Goal: Task Accomplishment & Management: Use online tool/utility

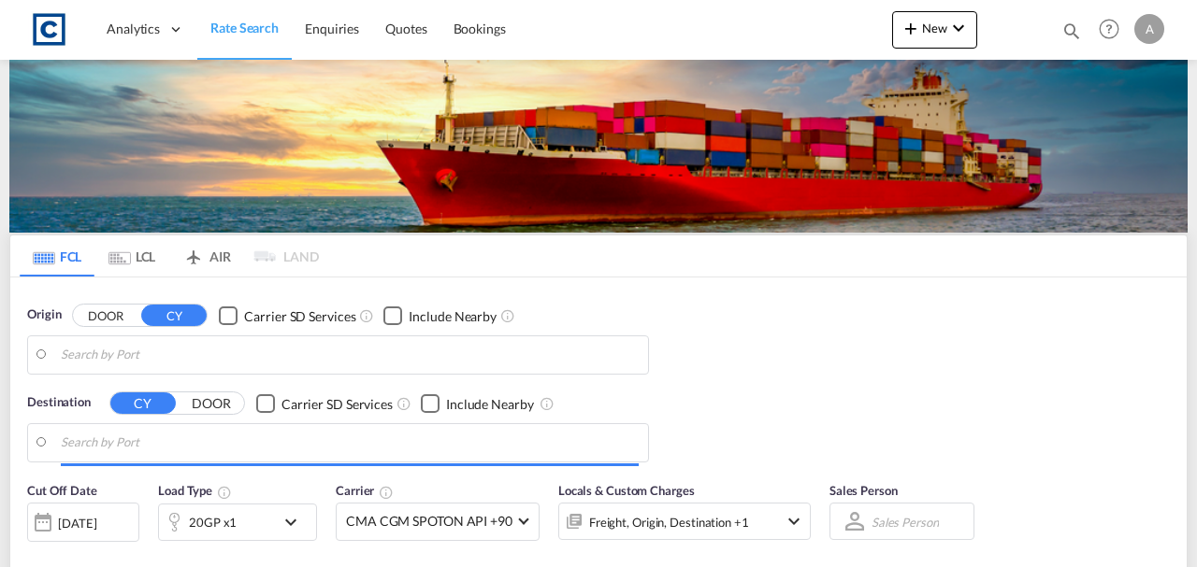
type input "GB-WR9, Wychavon"
type input "[GEOGRAPHIC_DATA] ([GEOGRAPHIC_DATA]), MYPKG"
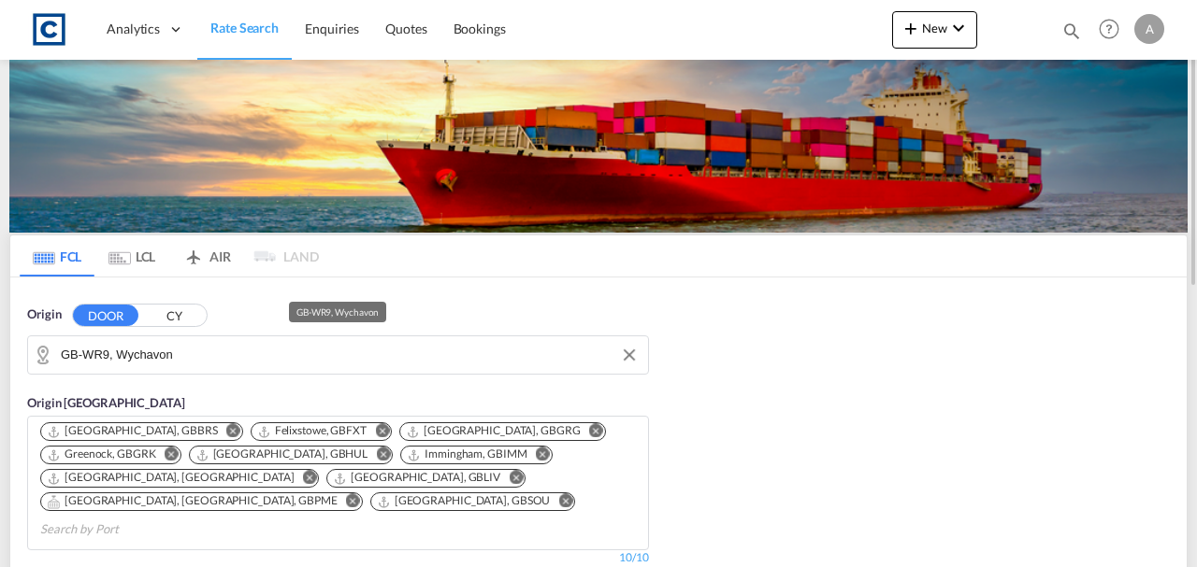
click at [254, 361] on input "GB-WR9, Wychavon" at bounding box center [350, 355] width 578 height 28
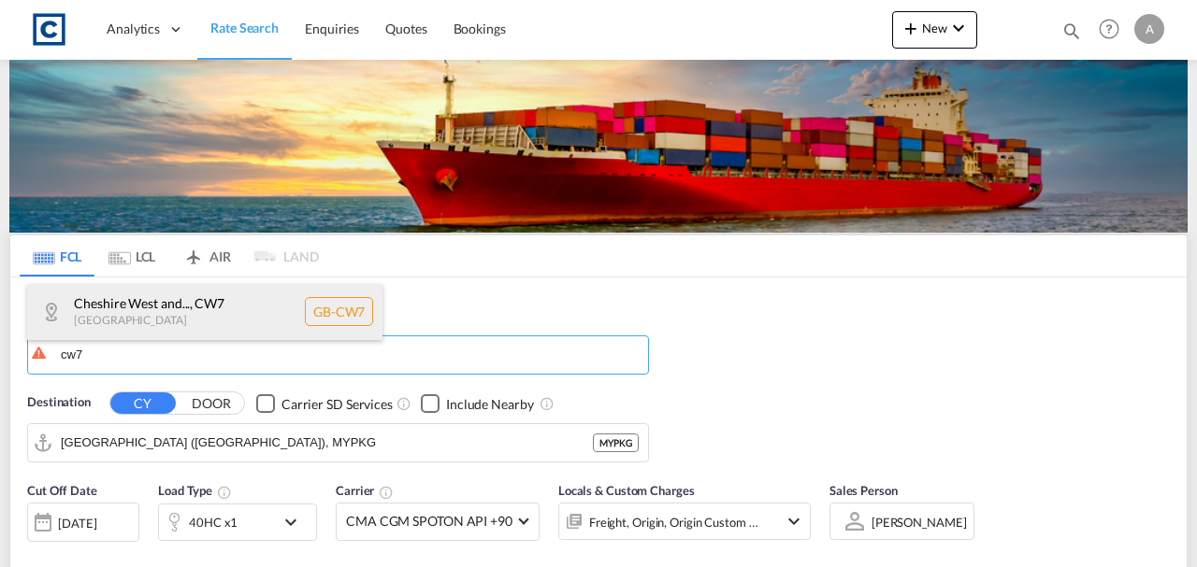
click at [209, 318] on div "Cheshire West and... , CW7 [GEOGRAPHIC_DATA] [GEOGRAPHIC_DATA]-CW7" at bounding box center [204, 312] width 355 height 56
type input "GB-CW7, [GEOGRAPHIC_DATA][PERSON_NAME]"
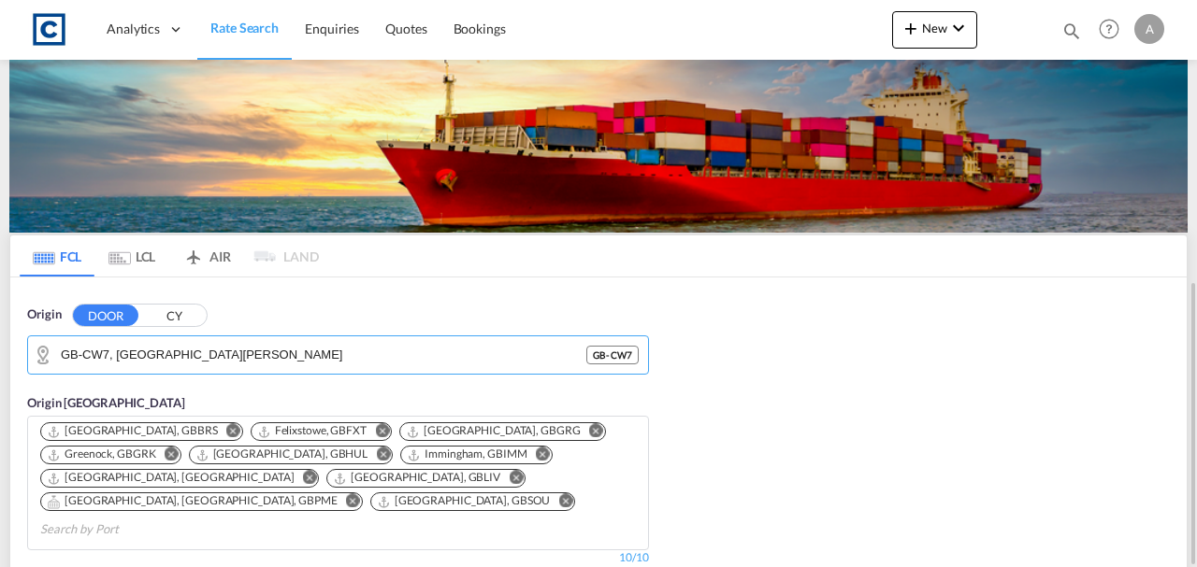
scroll to position [249, 0]
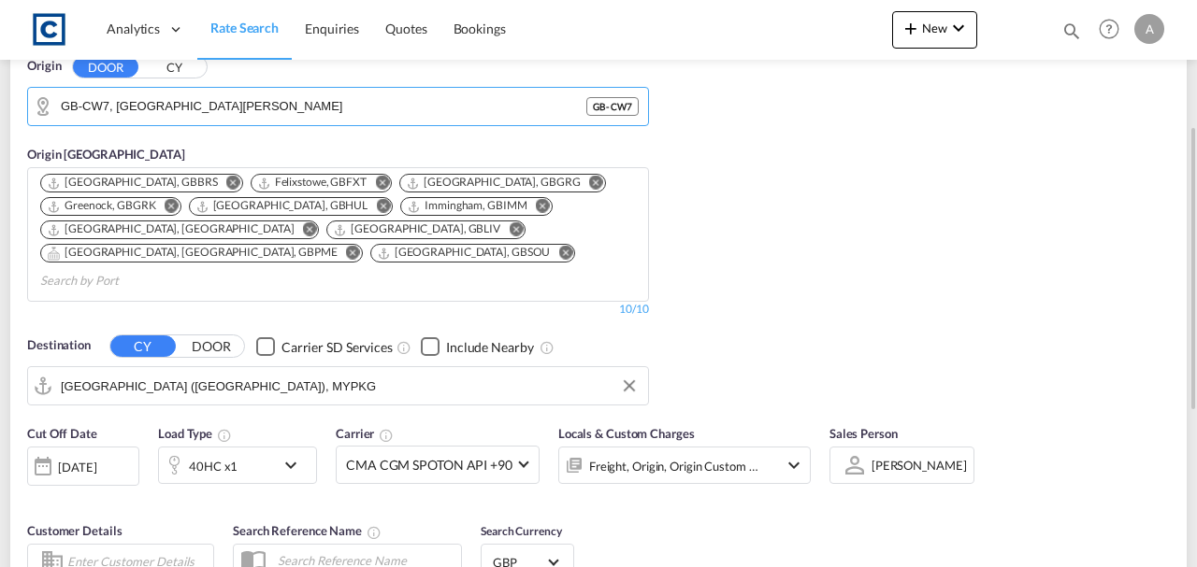
click at [295, 372] on input "[GEOGRAPHIC_DATA] ([GEOGRAPHIC_DATA]), MYPKG" at bounding box center [350, 386] width 578 height 28
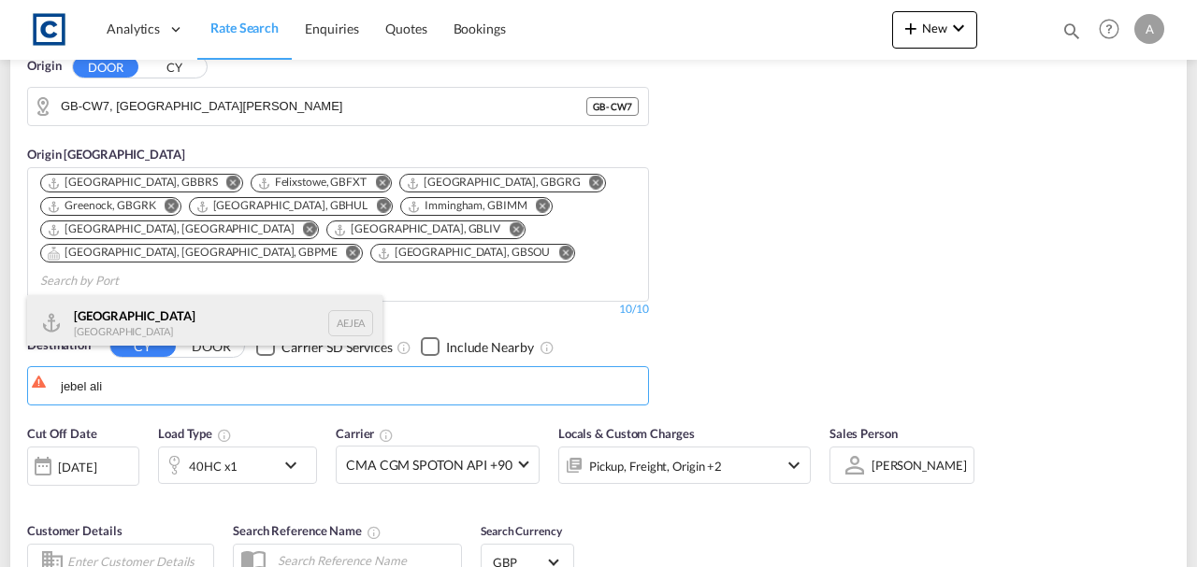
click at [118, 305] on div "[GEOGRAPHIC_DATA] [GEOGRAPHIC_DATA]" at bounding box center [204, 323] width 355 height 56
type input "[GEOGRAPHIC_DATA], [GEOGRAPHIC_DATA]"
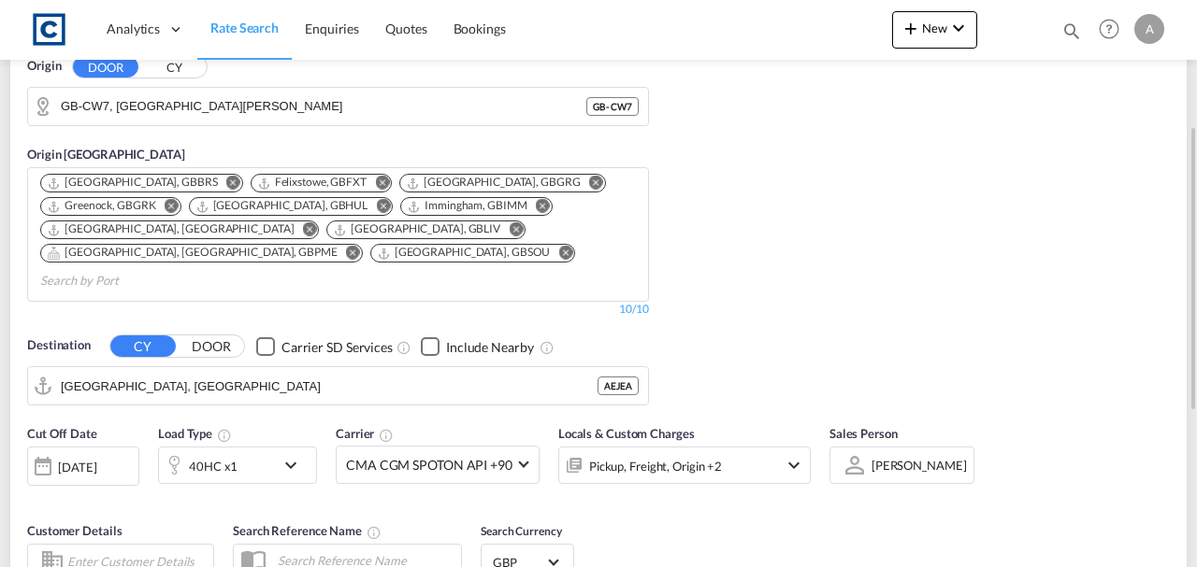
click at [716, 459] on div "Locals & Custom Charges Pickup, Freight, Origin +2" at bounding box center [684, 463] width 252 height 79
click at [716, 453] on div "Pickup, Freight, Origin +2" at bounding box center [655, 466] width 133 height 26
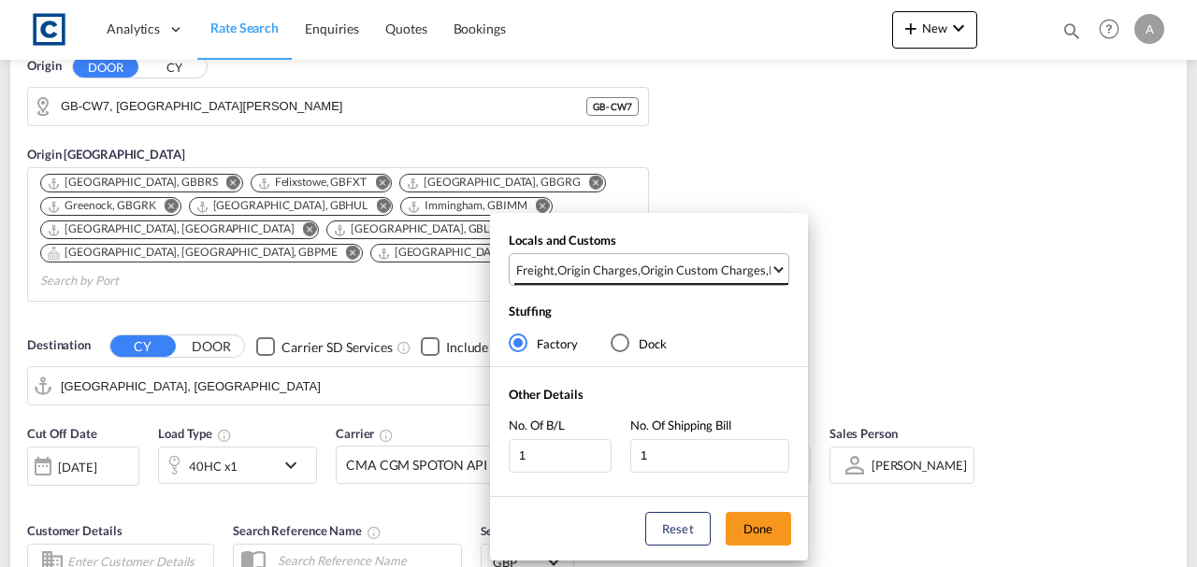
click at [694, 280] on md-select-value "Freight , Origin Charges , Origin Custom Charges , Pickup Charges" at bounding box center [651, 269] width 274 height 31
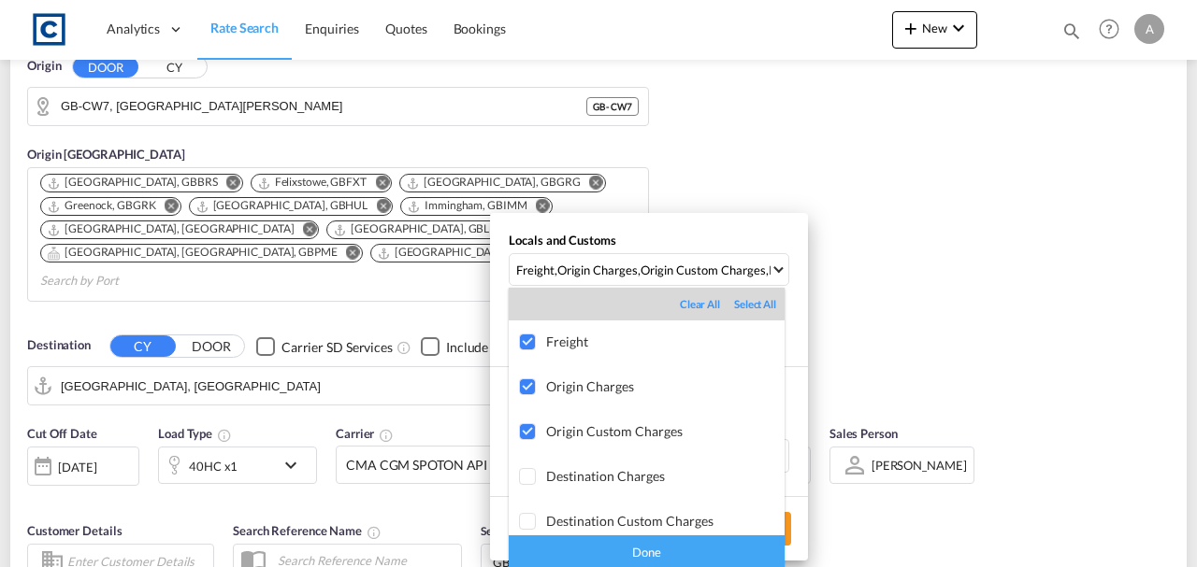
click at [707, 552] on div "Done" at bounding box center [647, 552] width 276 height 33
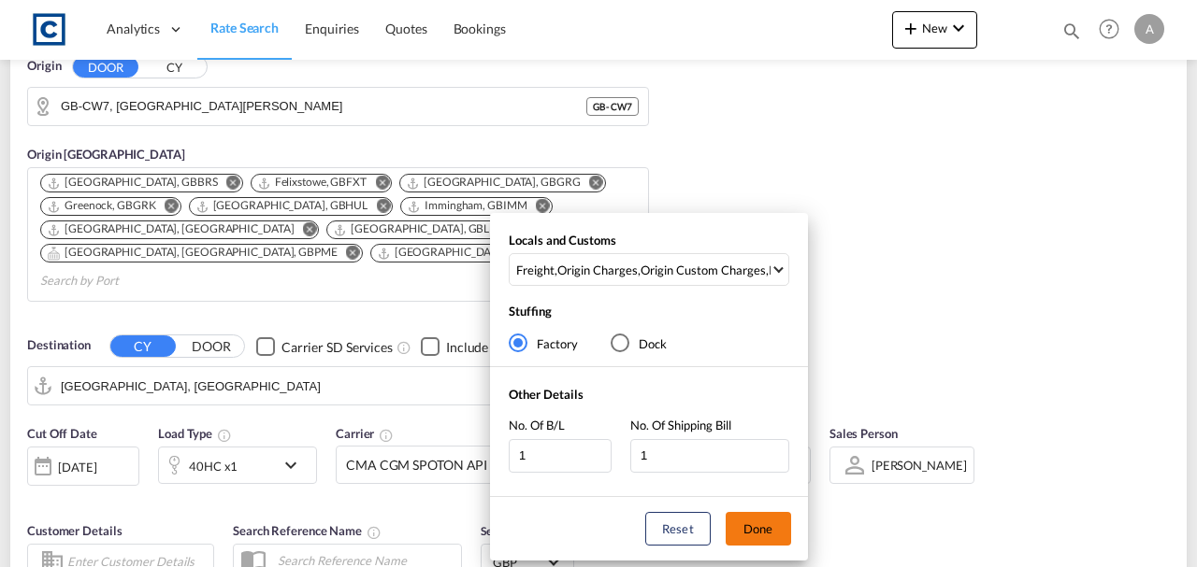
click at [748, 530] on button "Done" at bounding box center [757, 529] width 65 height 34
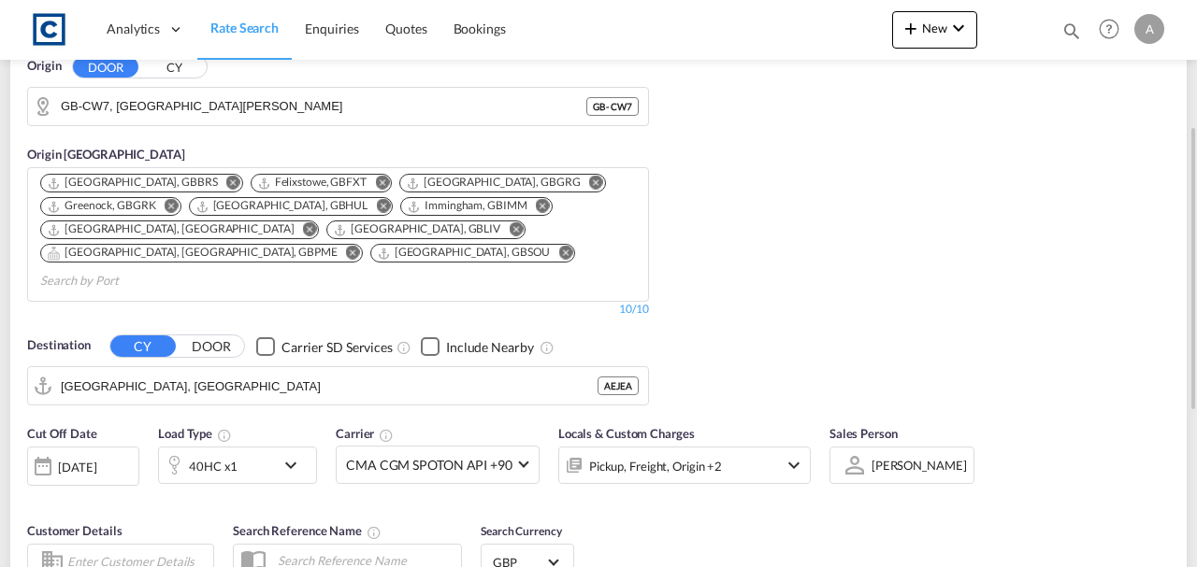
drag, startPoint x: 928, startPoint y: 506, endPoint x: 899, endPoint y: 493, distance: 31.8
click at [928, 505] on div "Cut Off Date [DATE] [DATE] Load Type 40HC x1 Carrier CMA CGM SPOTON API +90 Onl…" at bounding box center [598, 506] width 1176 height 182
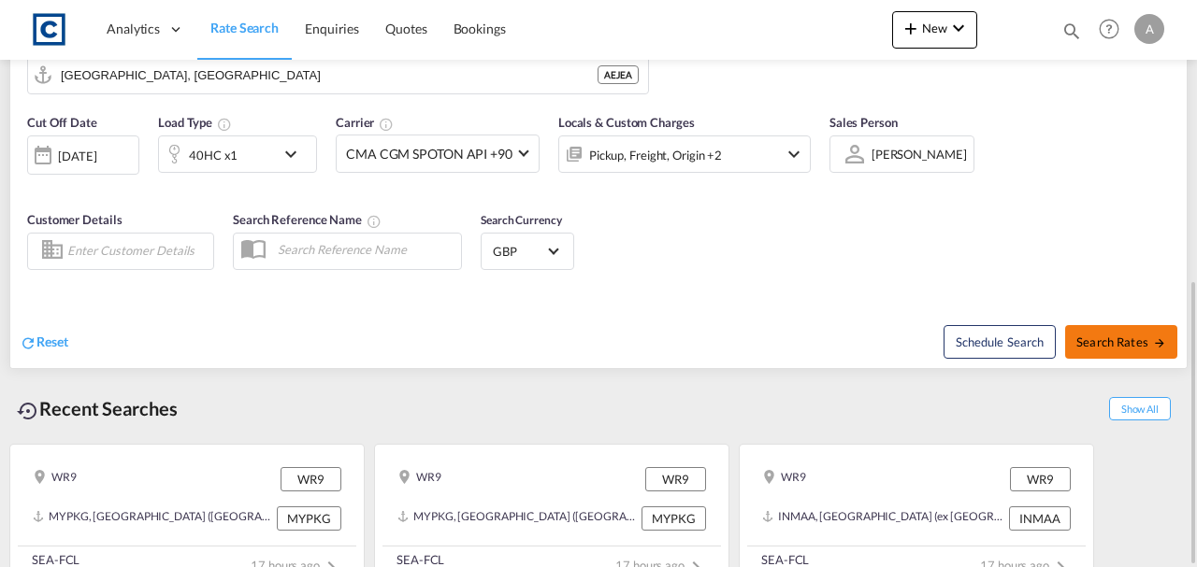
click at [1128, 327] on button "Search Rates" at bounding box center [1121, 342] width 112 height 34
type input "CW7 to AEJEA / [DATE]"
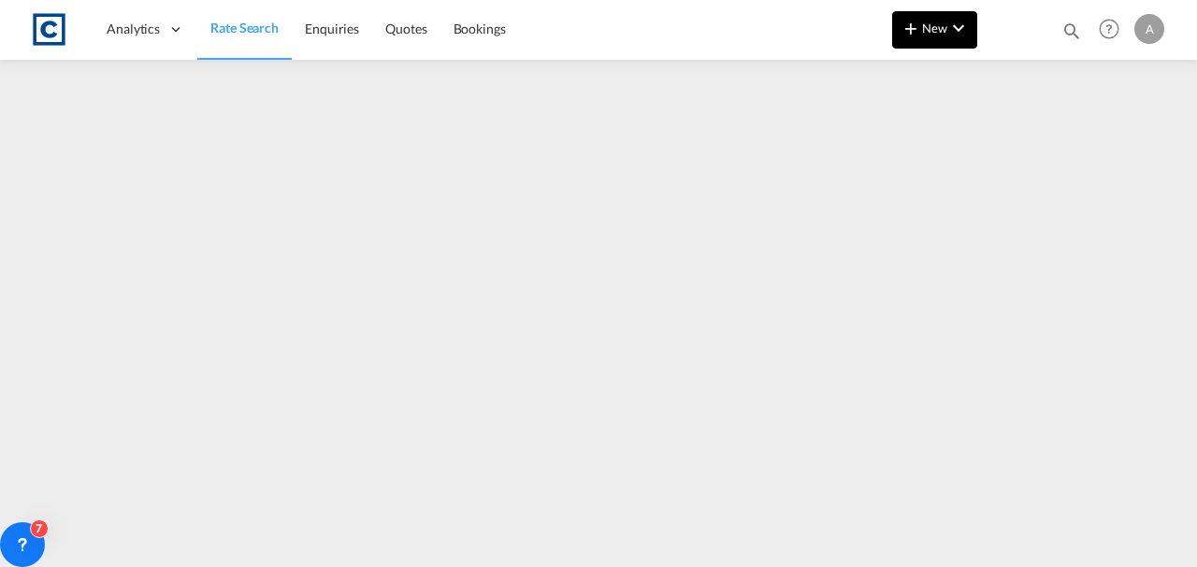
click at [939, 24] on span "New" at bounding box center [934, 28] width 70 height 15
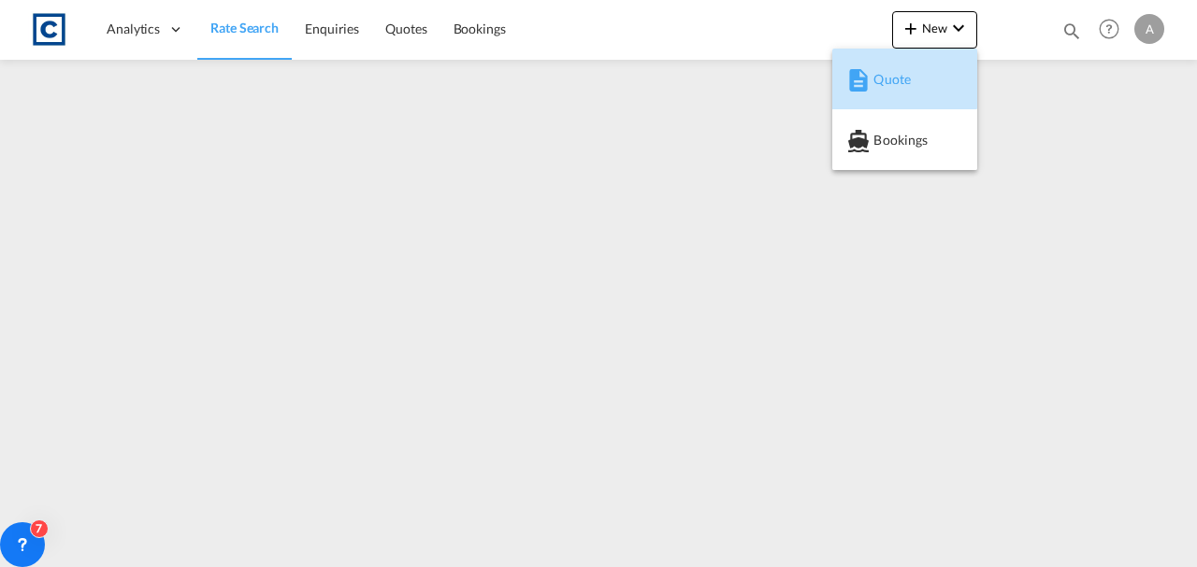
click at [880, 77] on span "Quote" at bounding box center [883, 79] width 21 height 37
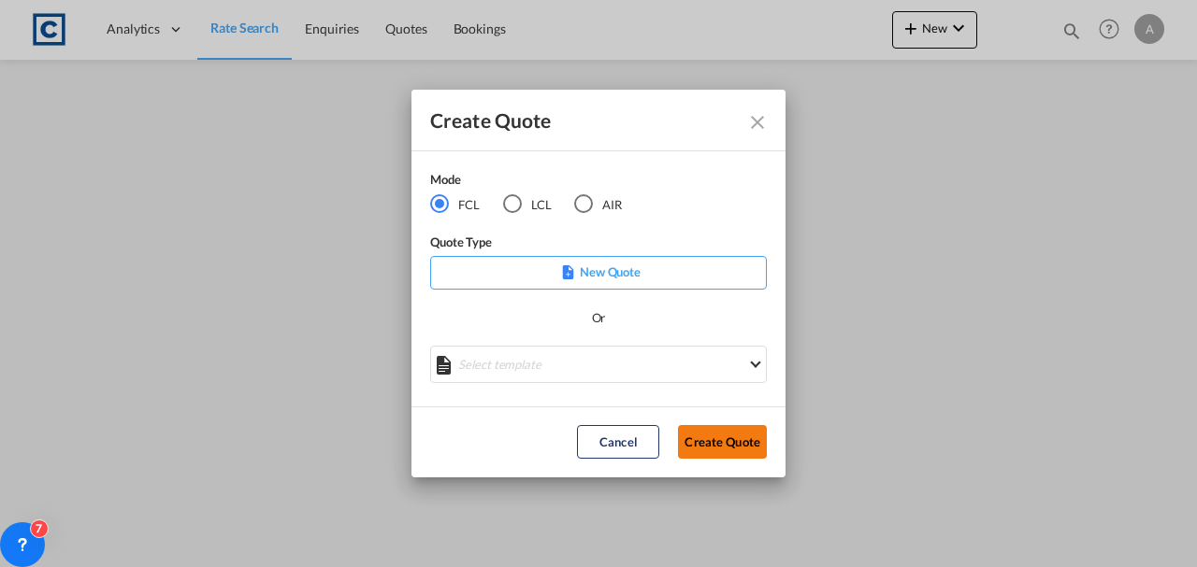
click at [711, 436] on button "Create Quote" at bounding box center [722, 442] width 89 height 34
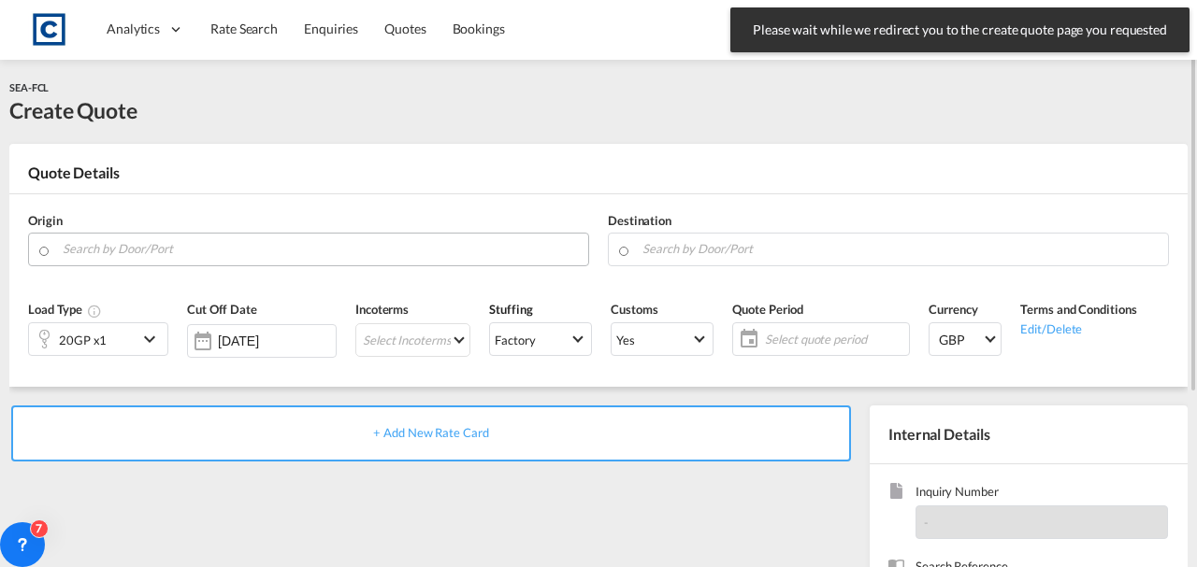
click at [186, 250] on input "Search by Door/Port" at bounding box center [321, 249] width 516 height 33
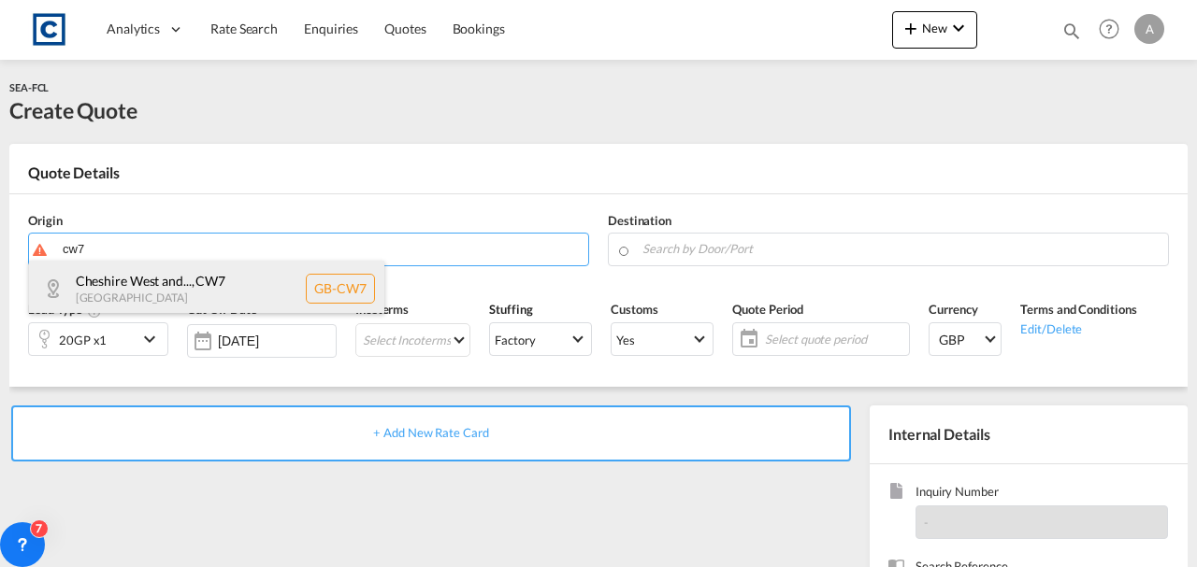
click at [165, 284] on div "Cheshire West and... , CW7 [GEOGRAPHIC_DATA] [GEOGRAPHIC_DATA]-CW7" at bounding box center [206, 289] width 355 height 56
type input "GB-CW7, [GEOGRAPHIC_DATA][PERSON_NAME]"
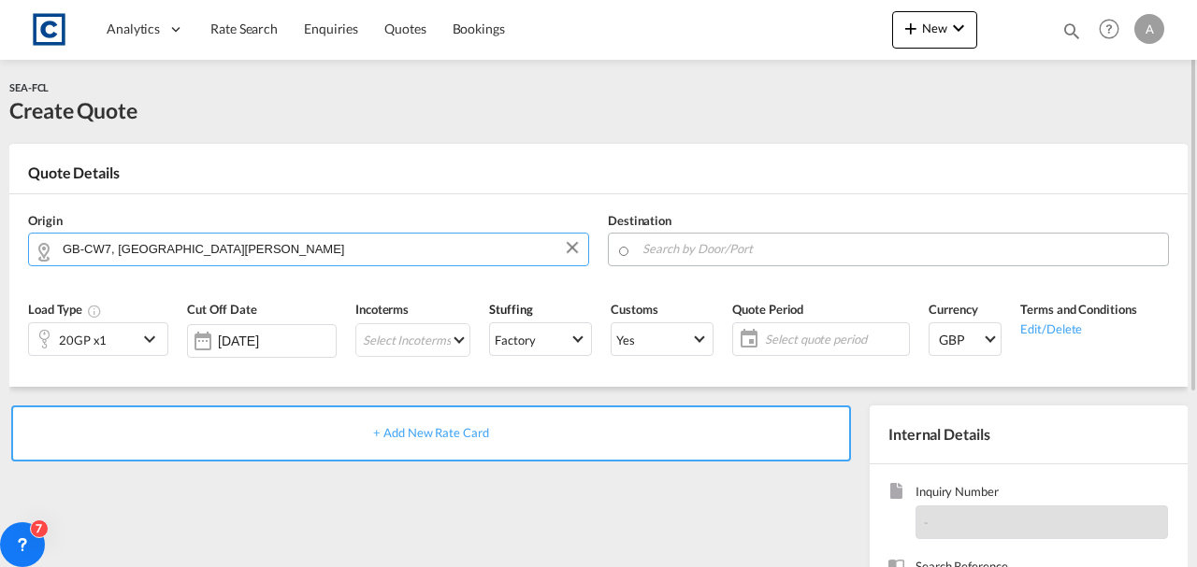
click at [670, 246] on input "Search by Door/Port" at bounding box center [900, 249] width 516 height 33
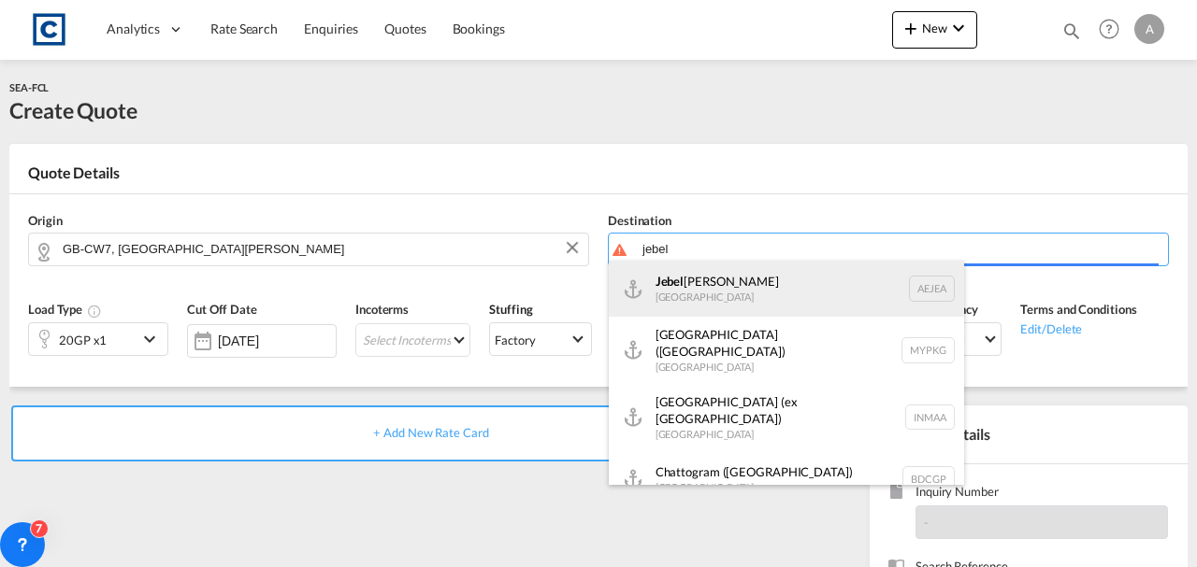
click at [684, 279] on div "[GEOGRAPHIC_DATA] [GEOGRAPHIC_DATA]" at bounding box center [786, 289] width 355 height 56
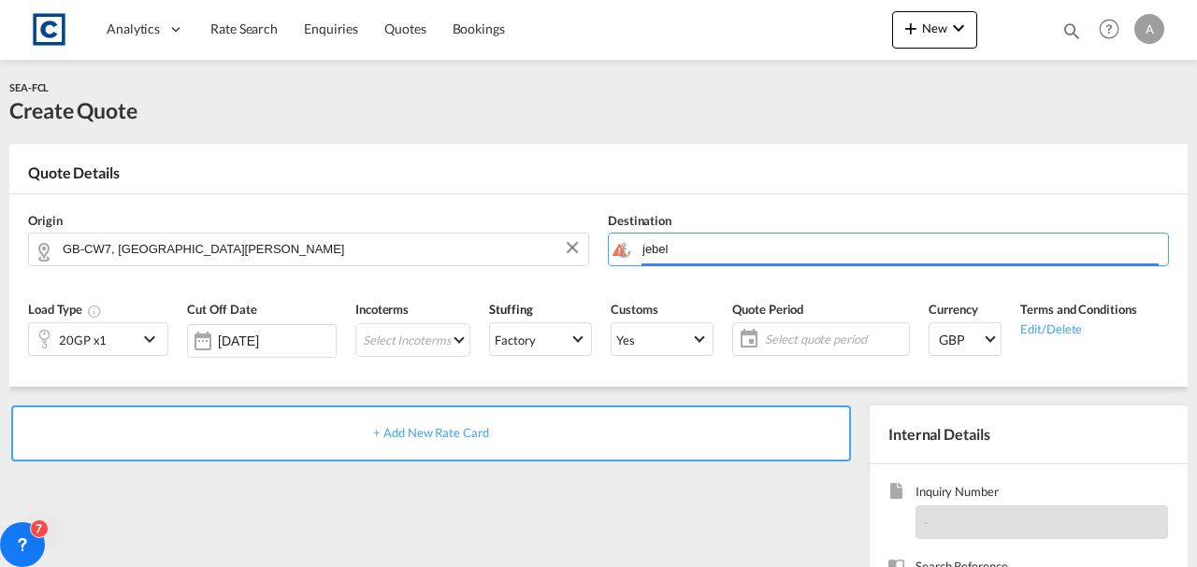
type input "[GEOGRAPHIC_DATA], [GEOGRAPHIC_DATA]"
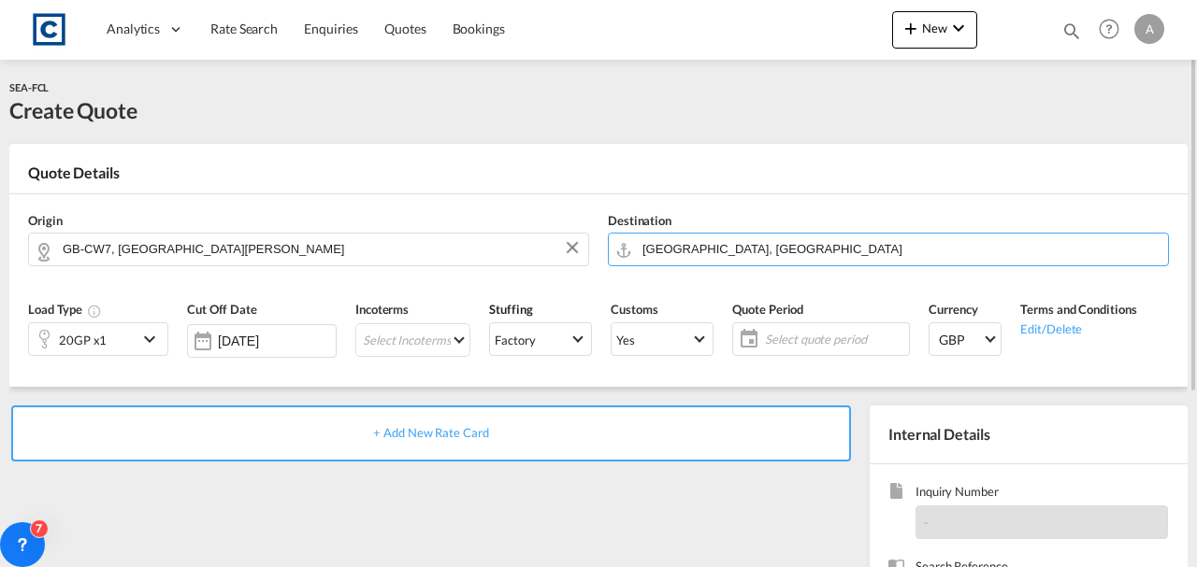
click at [112, 338] on div "20GP x1" at bounding box center [83, 339] width 108 height 32
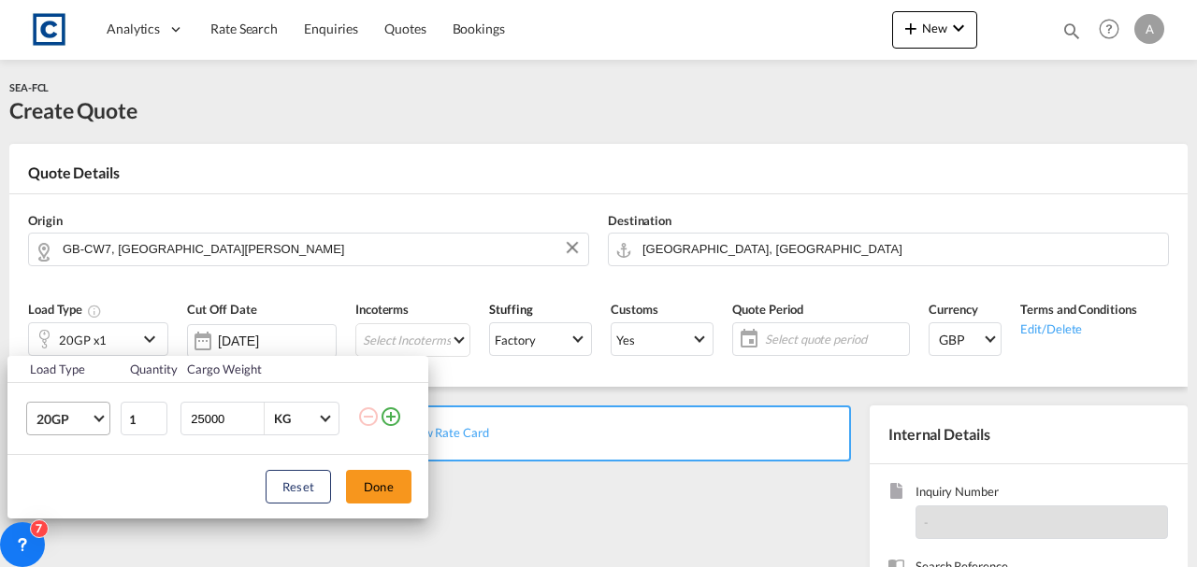
click at [47, 418] on span "20GP" at bounding box center [63, 419] width 54 height 19
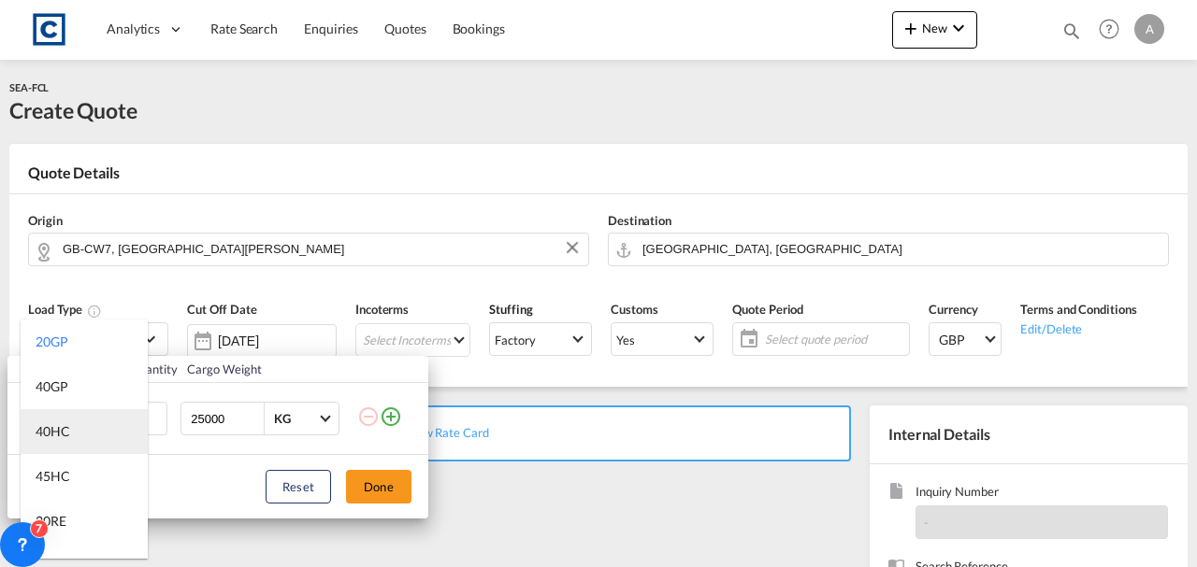
click at [69, 443] on md-option "40HC" at bounding box center [84, 431] width 127 height 45
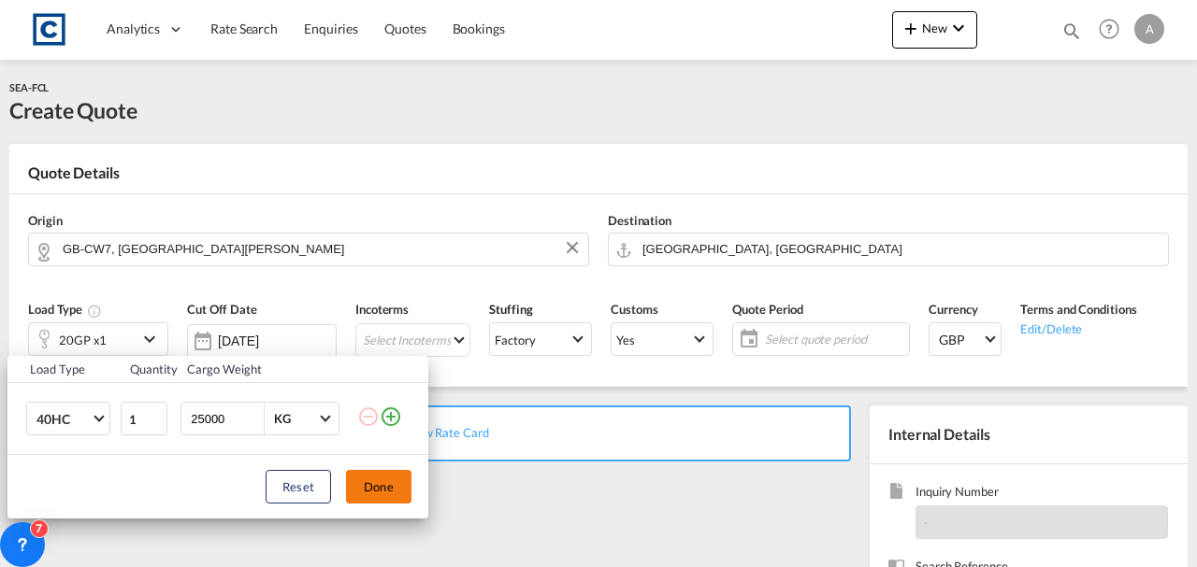
click at [385, 488] on button "Done" at bounding box center [378, 487] width 65 height 34
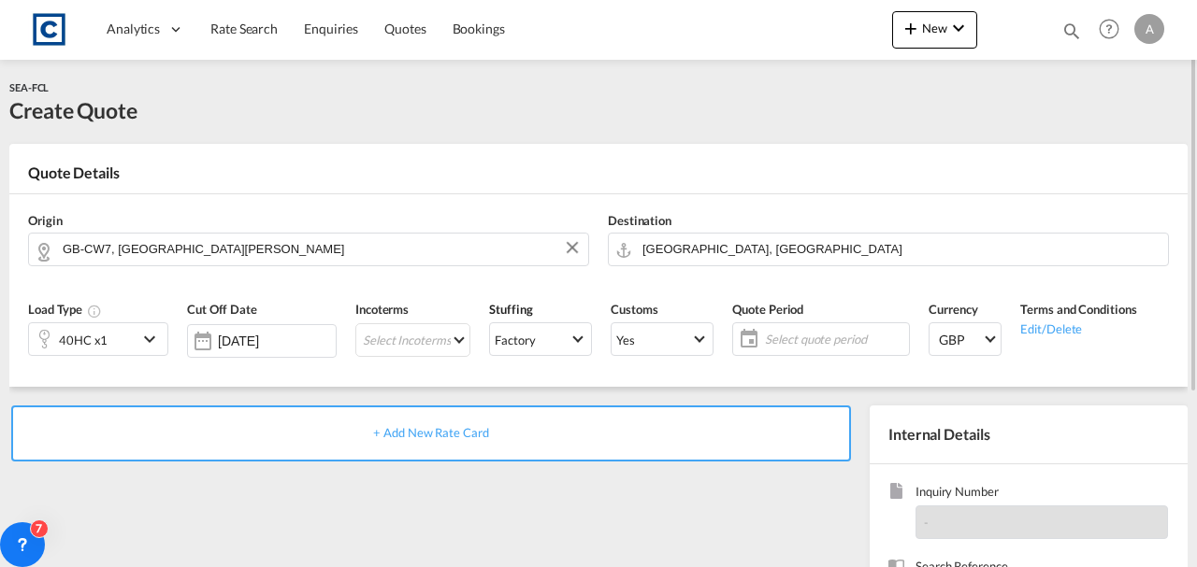
click at [430, 438] on span "+ Add New Rate Card" at bounding box center [430, 432] width 115 height 15
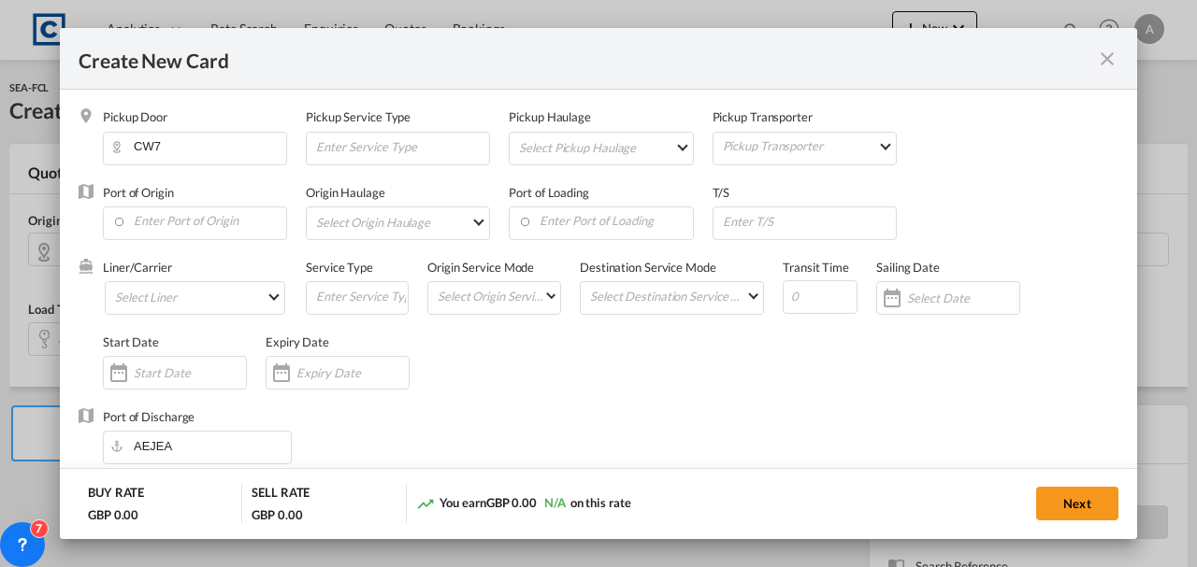
type input "Basic Ocean Freight"
select select "per equipment"
click at [199, 221] on input "Enter Port of Origin" at bounding box center [199, 222] width 174 height 28
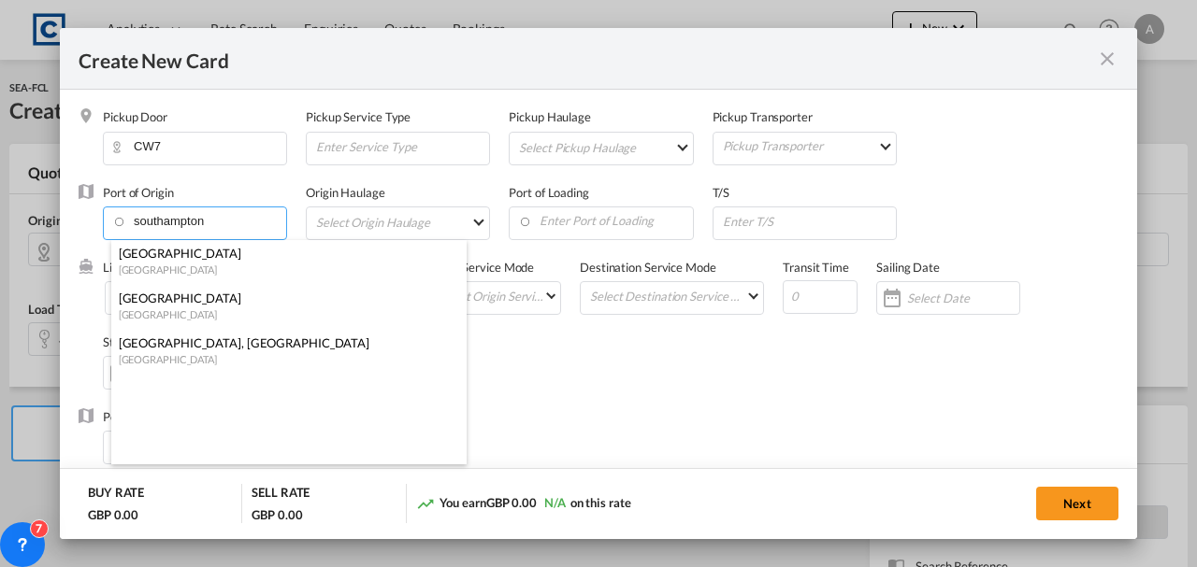
click at [167, 302] on div "[GEOGRAPHIC_DATA]" at bounding box center [283, 298] width 329 height 17
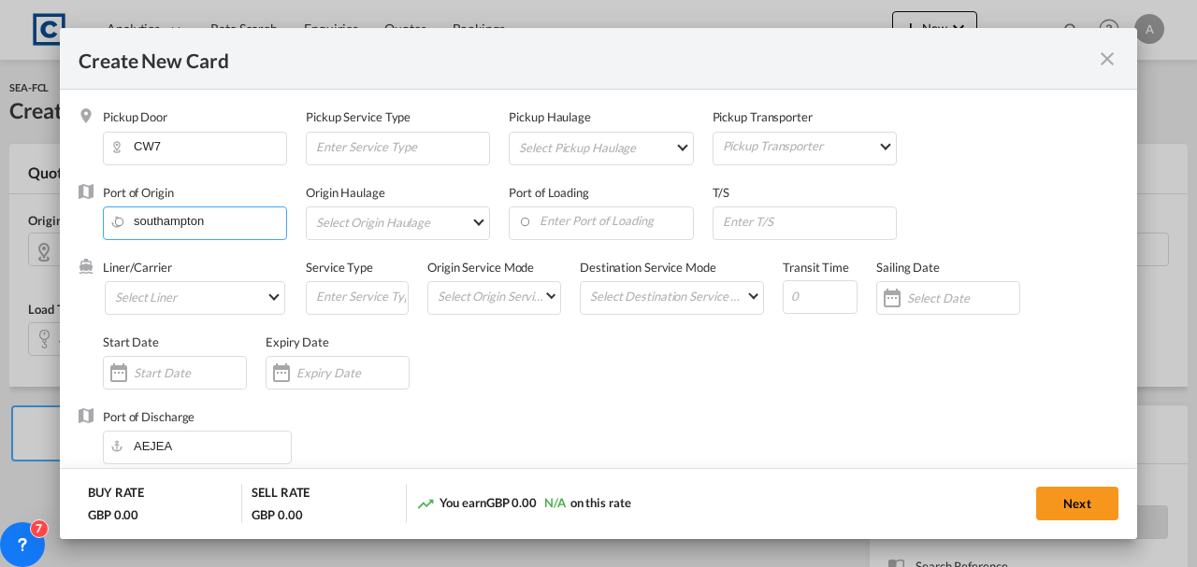
type input "[GEOGRAPHIC_DATA], GBSOU"
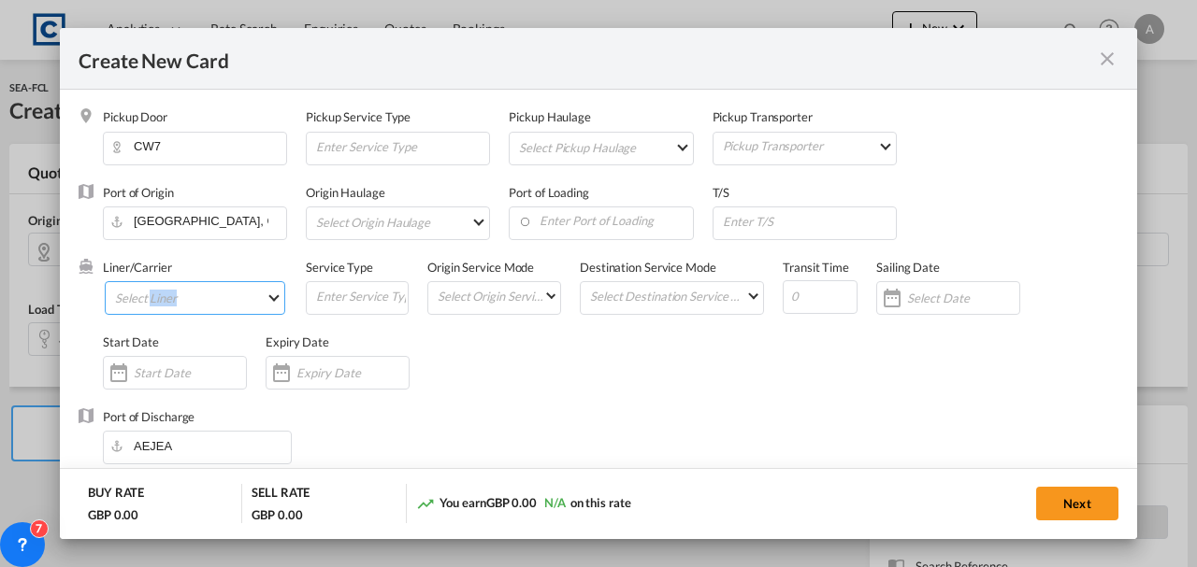
click at [167, 302] on md-select "Select Liner 2HM LOGISTICS D.O.O 2M Alliance AAXL GLOBAL SHIPPING LINES LLC [PE…" at bounding box center [195, 298] width 180 height 34
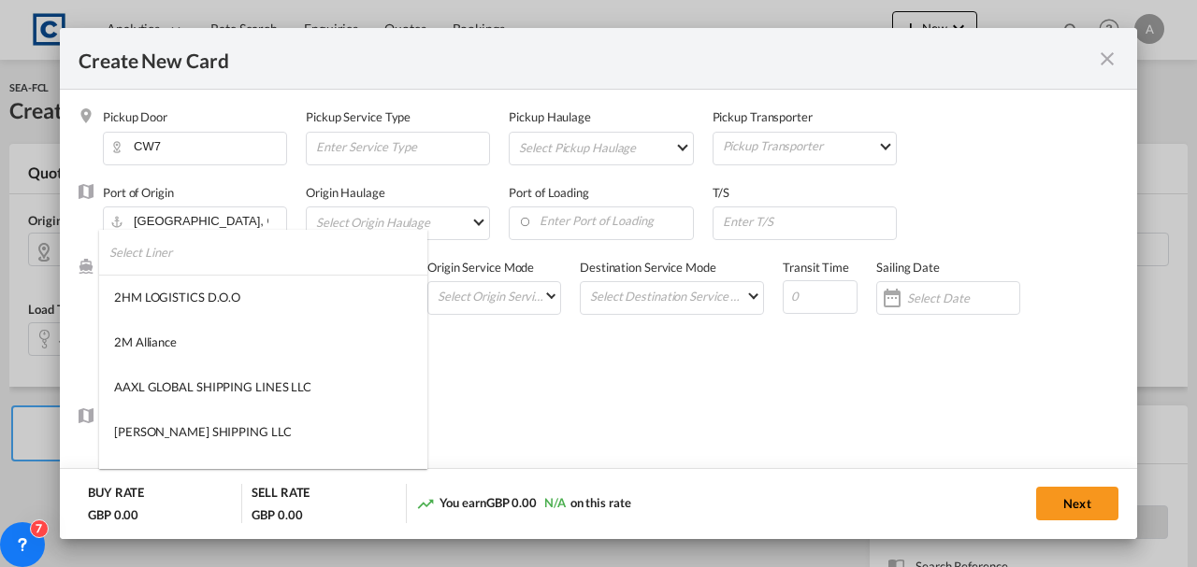
click at [166, 260] on input "search" at bounding box center [268, 252] width 318 height 45
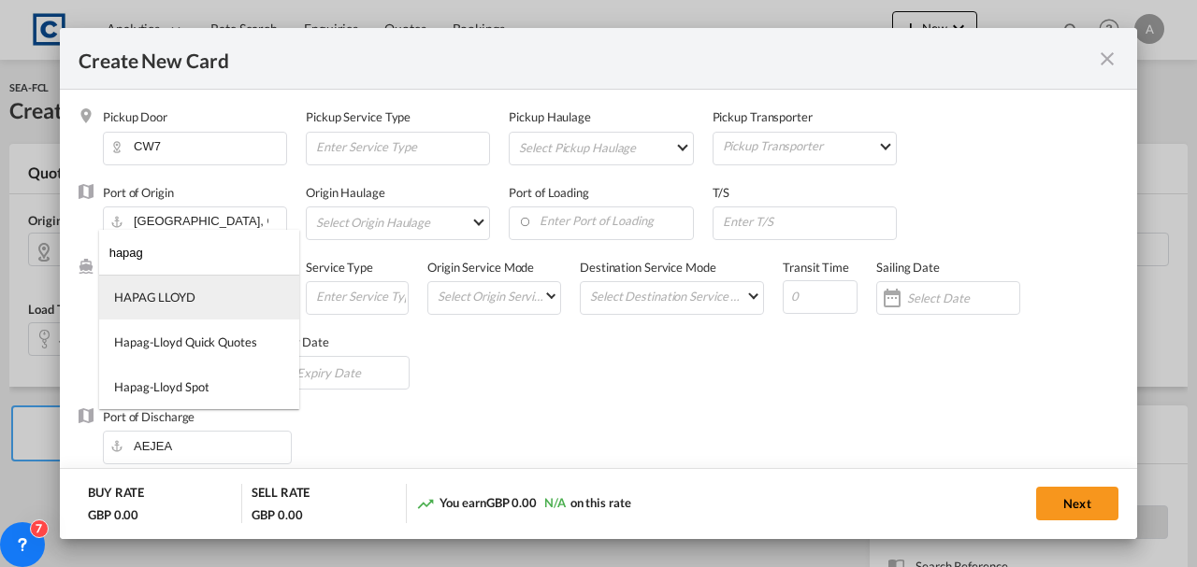
type input "hapag"
click at [166, 295] on div "HAPAG LLOYD" at bounding box center [154, 297] width 81 height 17
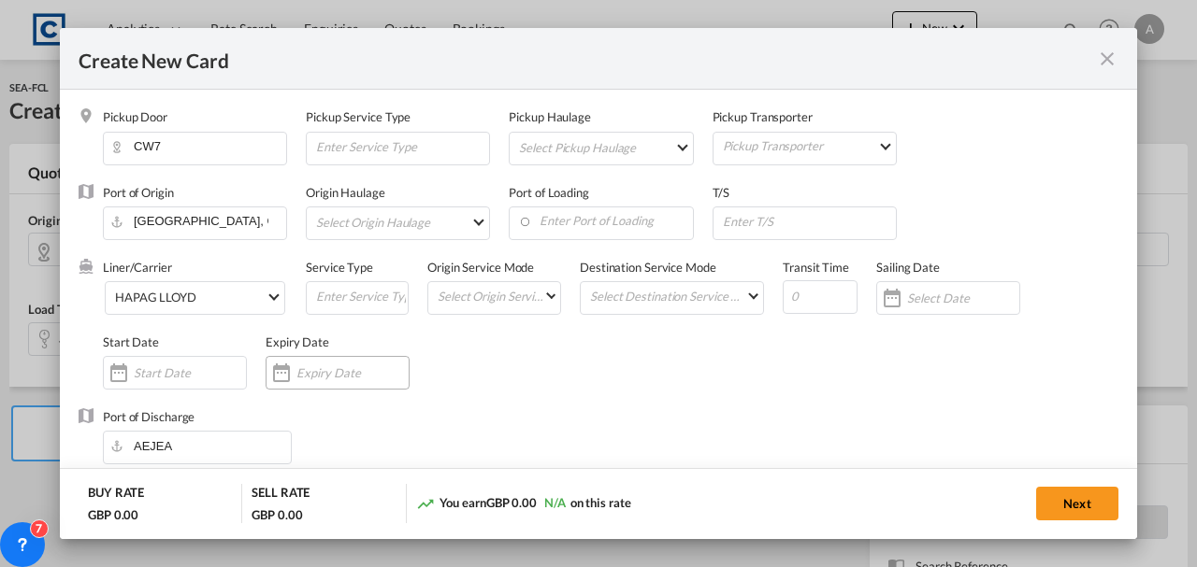
click at [338, 367] on input "Create New Card ..." at bounding box center [352, 373] width 112 height 15
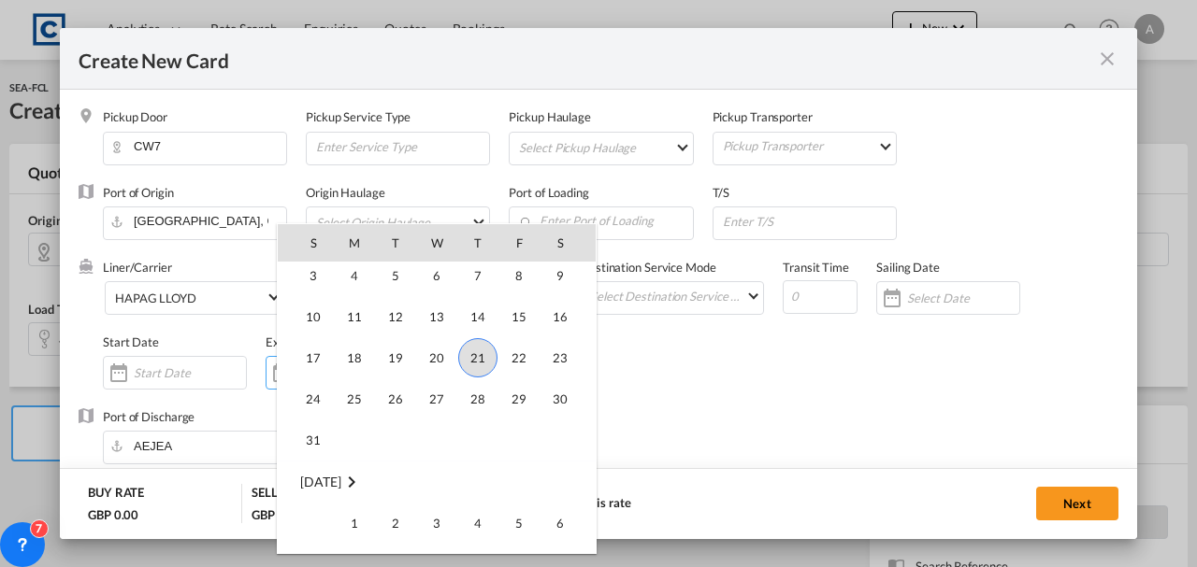
scroll to position [432890, 0]
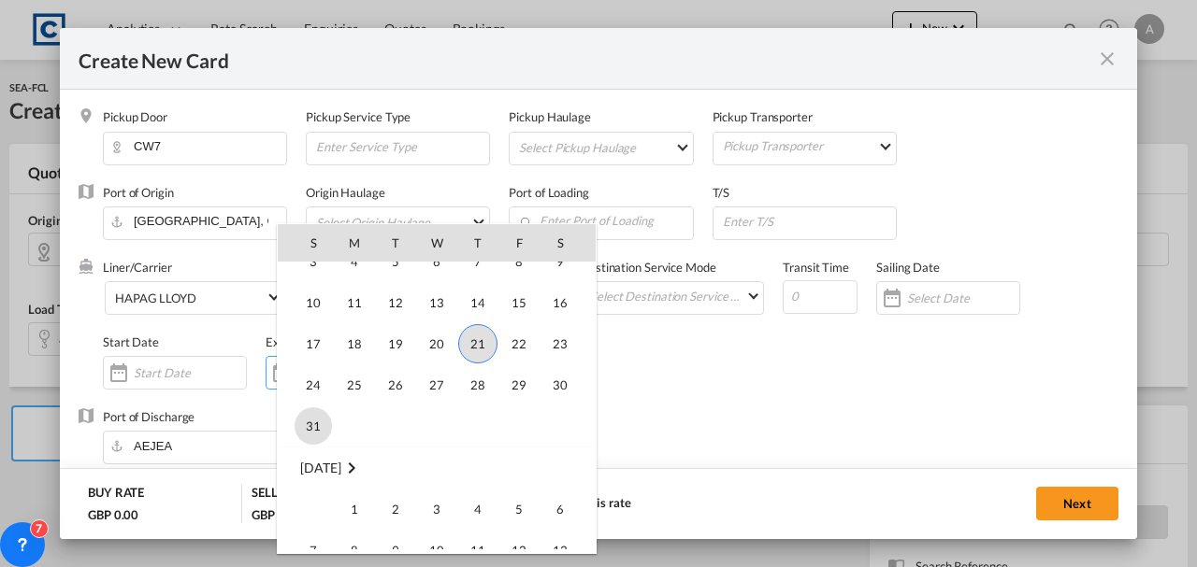
click at [324, 422] on span "31" at bounding box center [313, 426] width 37 height 37
type input "[DATE]"
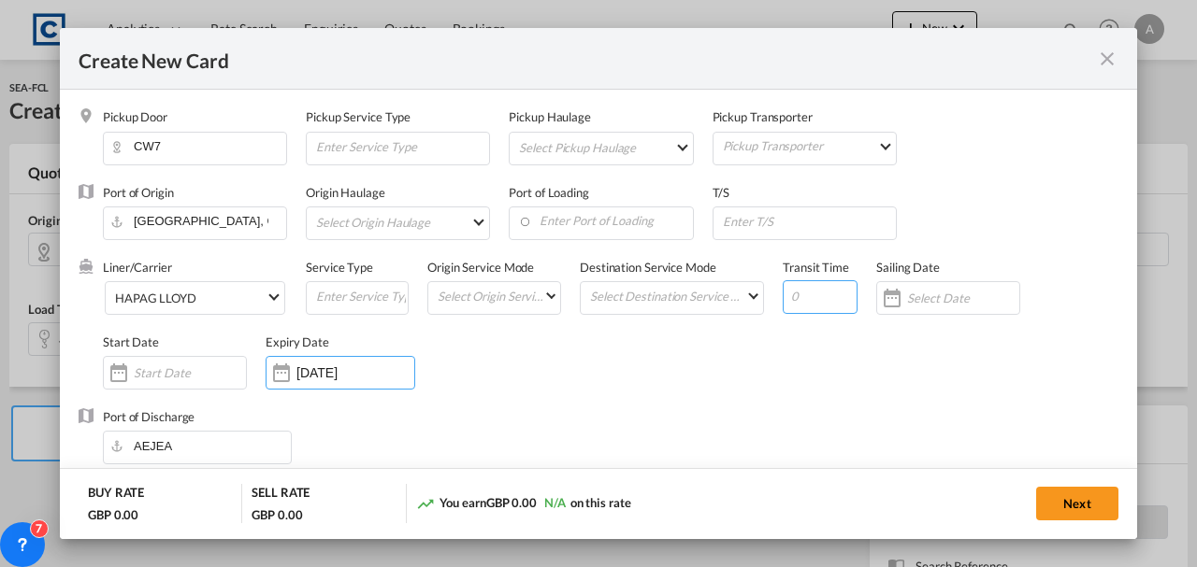
click at [821, 295] on input "Create New Card ..." at bounding box center [820, 297] width 75 height 34
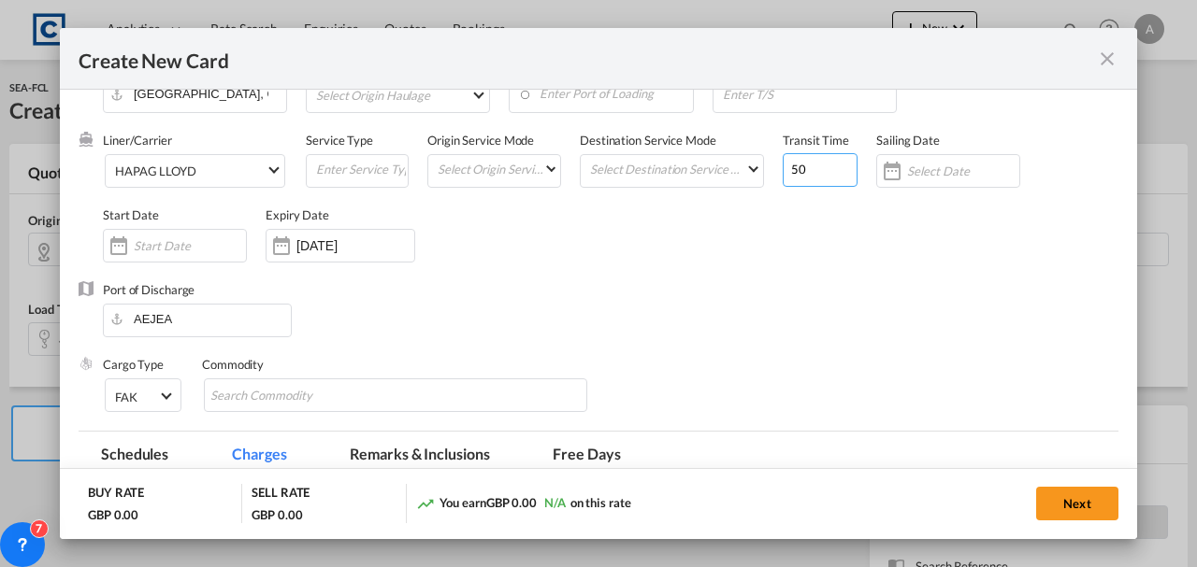
scroll to position [374, 0]
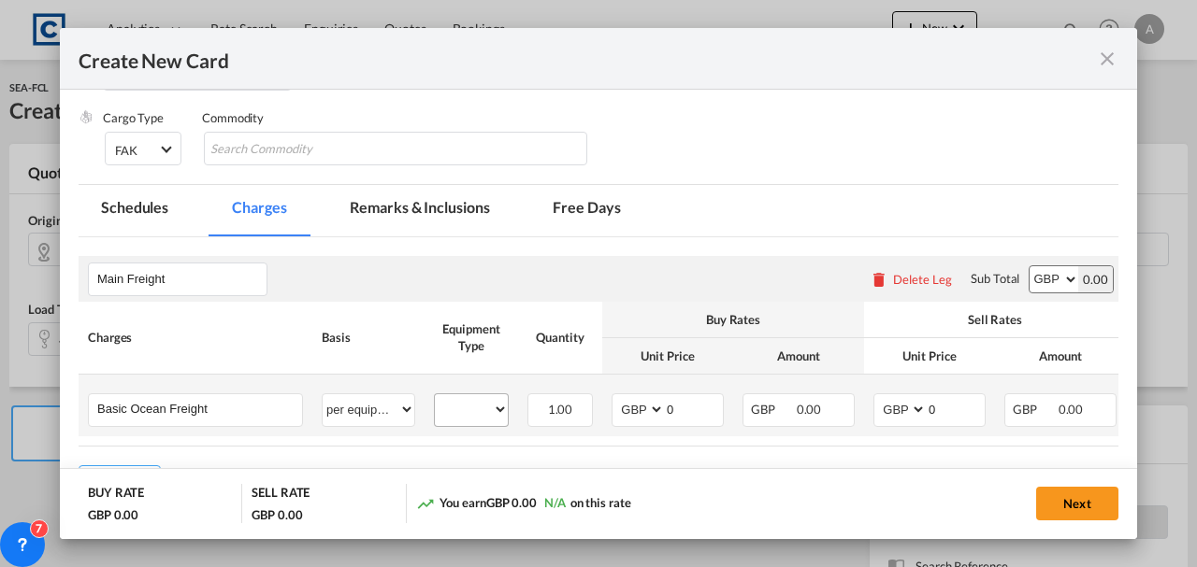
type input "50"
click at [471, 411] on select "40HC" at bounding box center [471, 409] width 73 height 25
select select "40HC"
click at [435, 397] on select "40HC" at bounding box center [471, 409] width 73 height 25
click at [632, 415] on select "AED AFN ALL AMD ANG AOA ARS AUD AWG AZN BAM BBD BDT BGN BHD BIF BMD BND [PERSON…" at bounding box center [639, 409] width 49 height 25
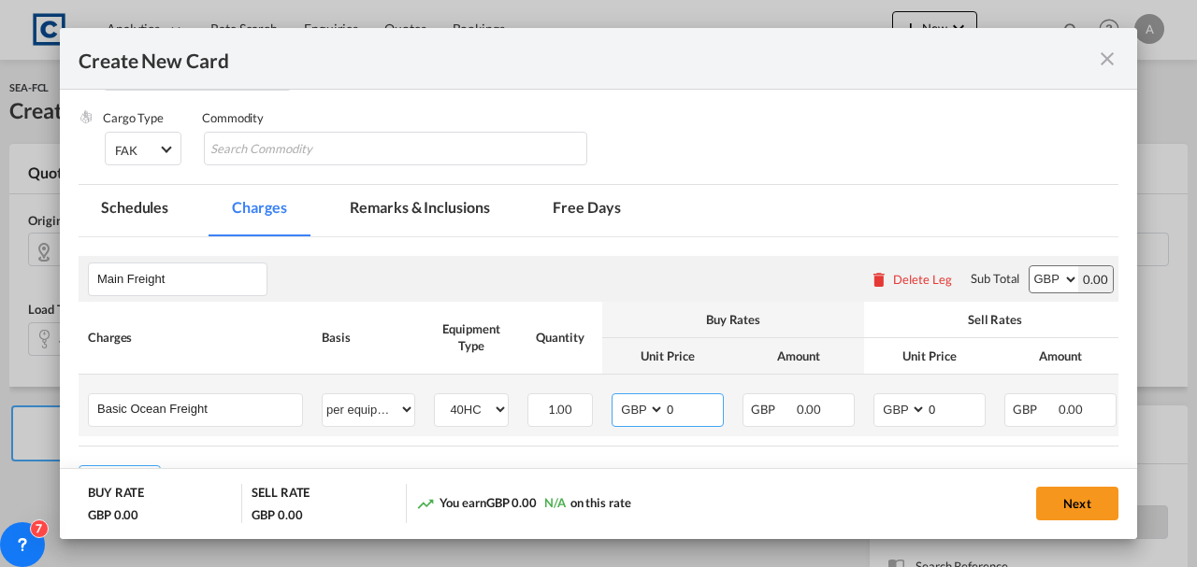
select select "string:USD"
click at [615, 397] on select "AED AFN ALL AMD ANG AOA ARS AUD AWG AZN BAM BBD BDT BGN BHD BIF BMD BND [PERSON…" at bounding box center [639, 409] width 49 height 25
click at [898, 415] on select "AED AFN ALL AMD ANG AOA ARS AUD AWG AZN BAM BBD BDT BGN BHD BIF BMD BND [PERSON…" at bounding box center [901, 409] width 49 height 25
select select "string:USD"
click at [877, 397] on select "AED AFN ALL AMD ANG AOA ARS AUD AWG AZN BAM BBD BDT BGN BHD BIF BMD BND [PERSON…" at bounding box center [901, 409] width 49 height 25
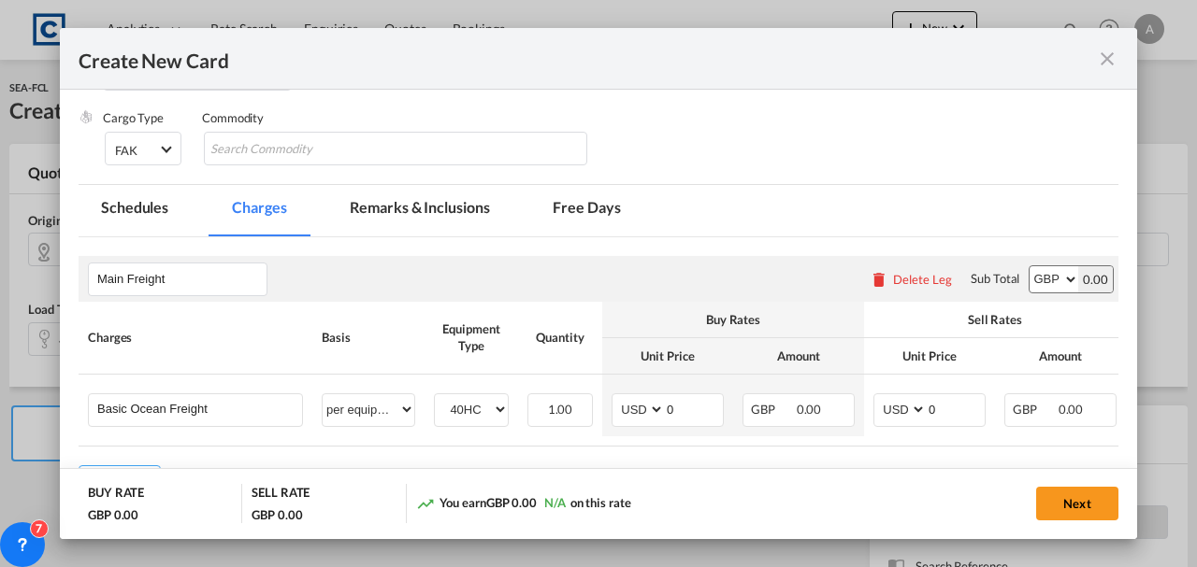
click at [1043, 291] on select "AED AFN ALL AMD ANG AOA ARS AUD AWG AZN BAM BBD BDT BGN BHD BIF BMD BND [PERSON…" at bounding box center [1053, 279] width 49 height 26
select select "string:USD"
click at [1029, 266] on select "AED AFN ALL AMD ANG AOA ARS AUD AWG AZN BAM BBD BDT BGN BHD BIF BMD BND [PERSON…" at bounding box center [1053, 279] width 49 height 26
click at [688, 391] on td "AED AFN ALL AMD ANG AOA ARS AUD AWG AZN BAM BBD BDT BGN BHD BIF BMD BND [PERSON…" at bounding box center [667, 406] width 131 height 62
click at [688, 400] on input "0" at bounding box center [694, 409] width 58 height 28
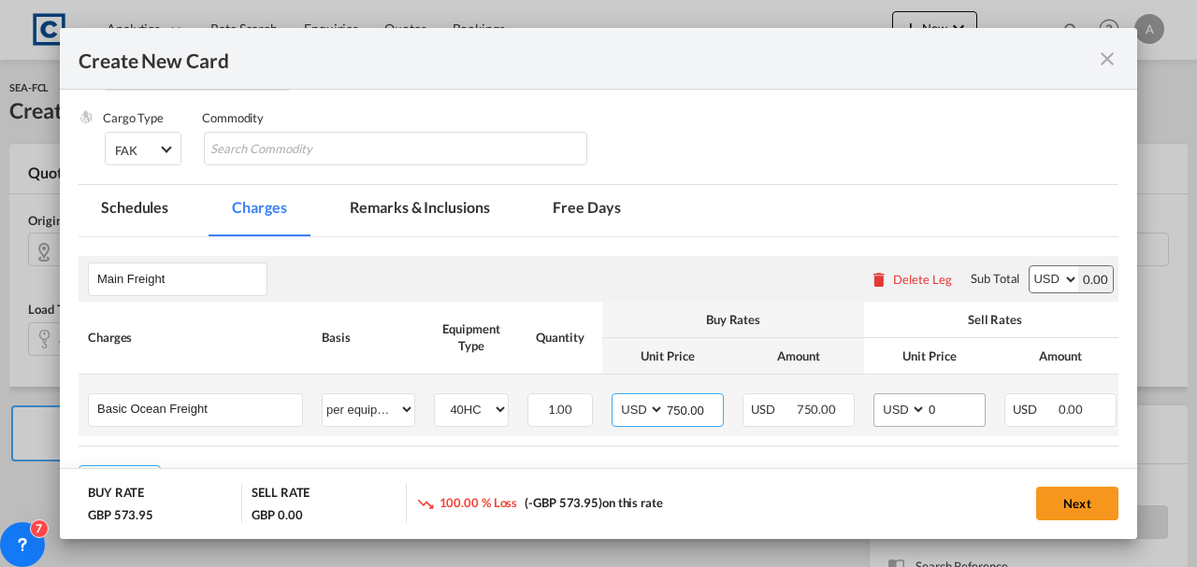
type input "750.00"
click at [970, 398] on input "0" at bounding box center [956, 409] width 58 height 28
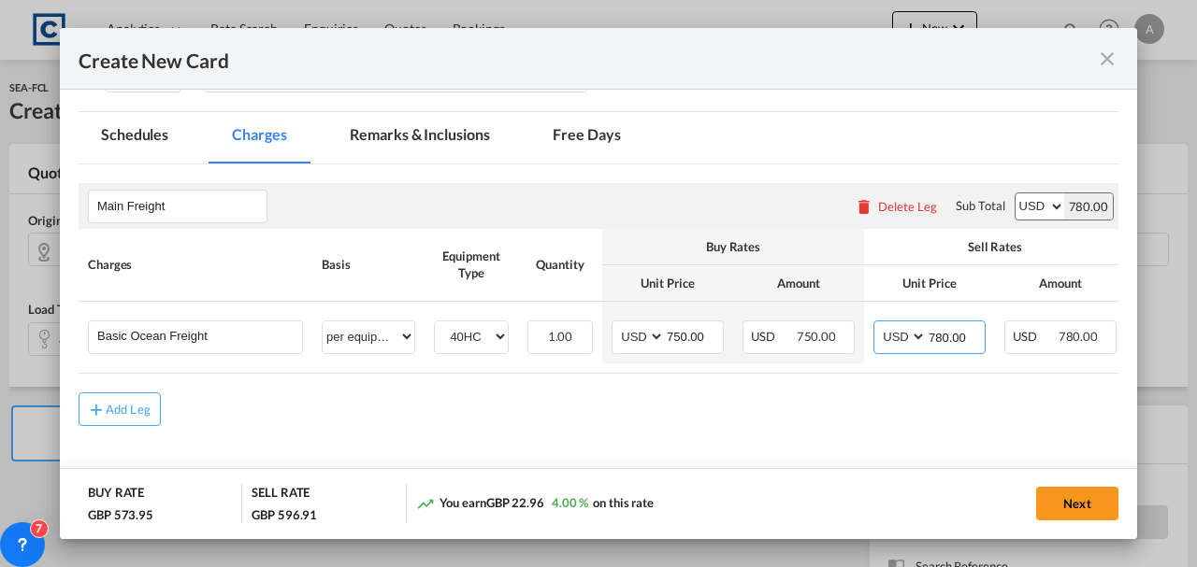
scroll to position [507, 0]
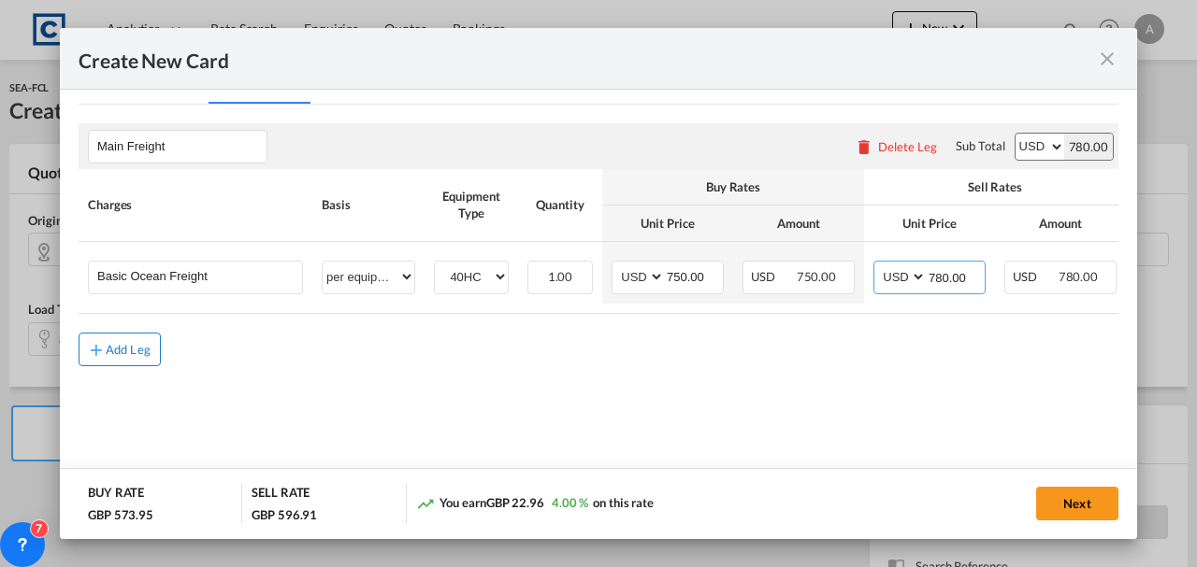
type input "780.00"
click at [118, 350] on div "Add Leg" at bounding box center [128, 349] width 45 height 11
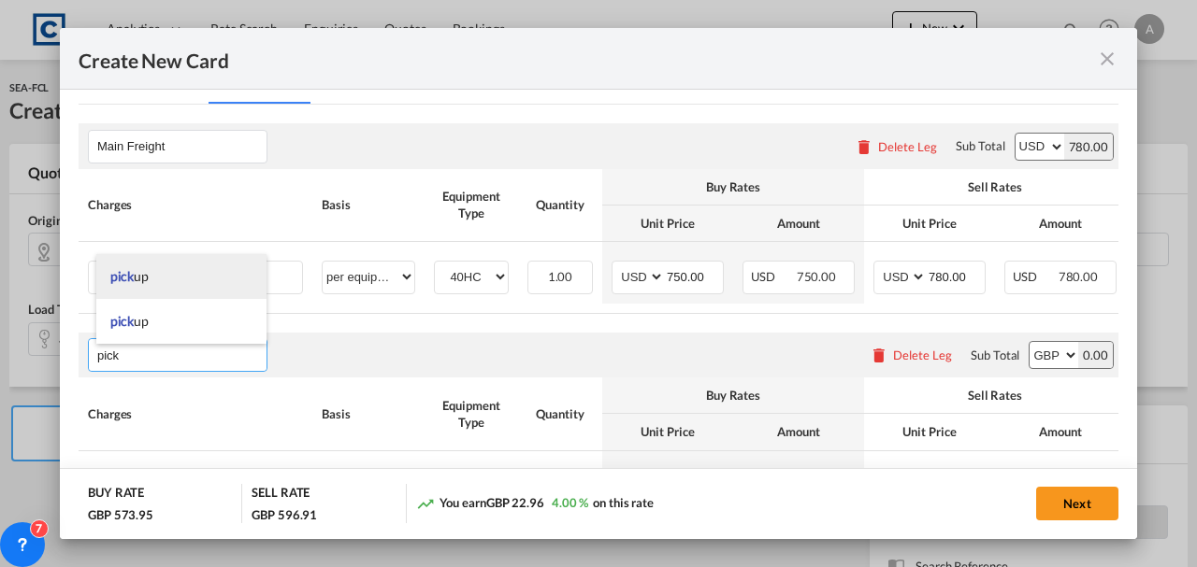
click at [165, 279] on li "pick up" at bounding box center [181, 276] width 170 height 45
type input "pickup"
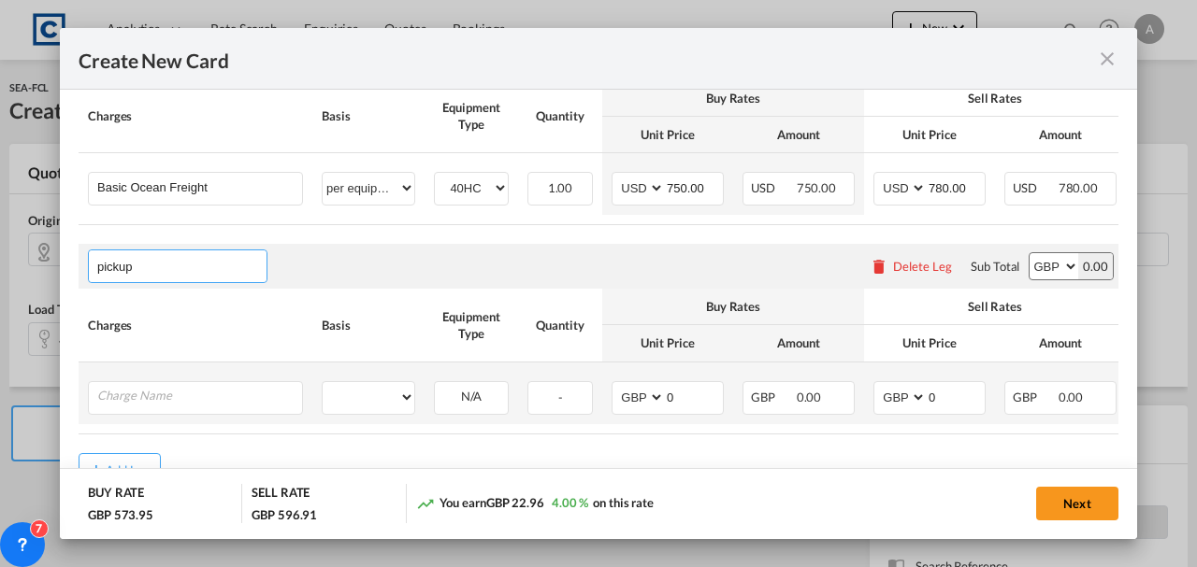
scroll to position [670, 0]
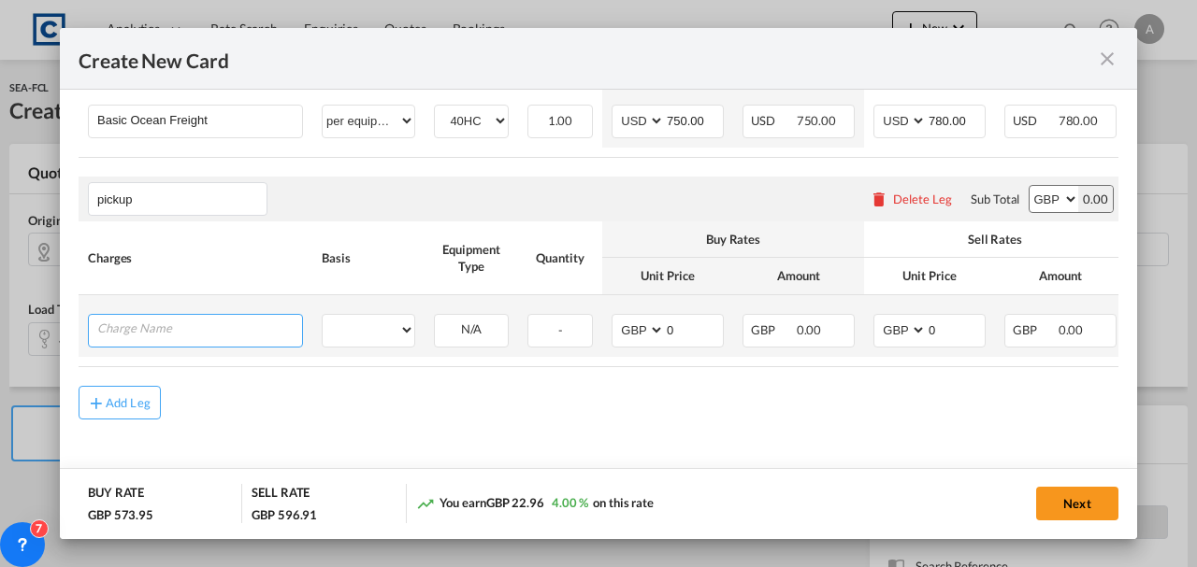
click at [148, 324] on input "Charge Name" at bounding box center [199, 329] width 205 height 28
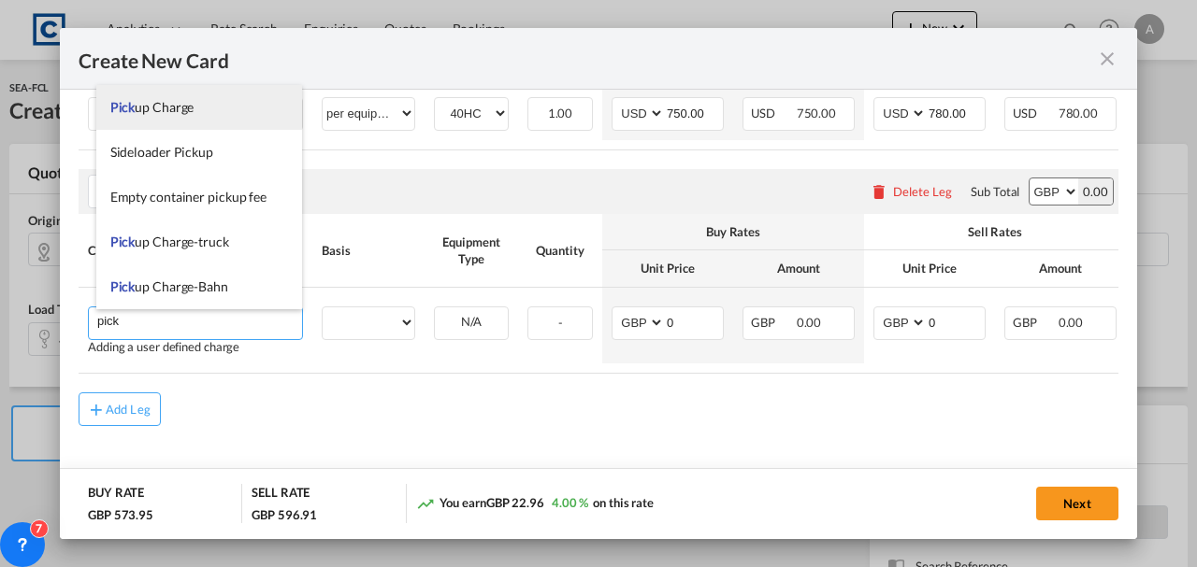
click at [159, 116] on li "Pick up Charge" at bounding box center [199, 107] width 207 height 45
type input "Pickup Charge"
select select "per equipment"
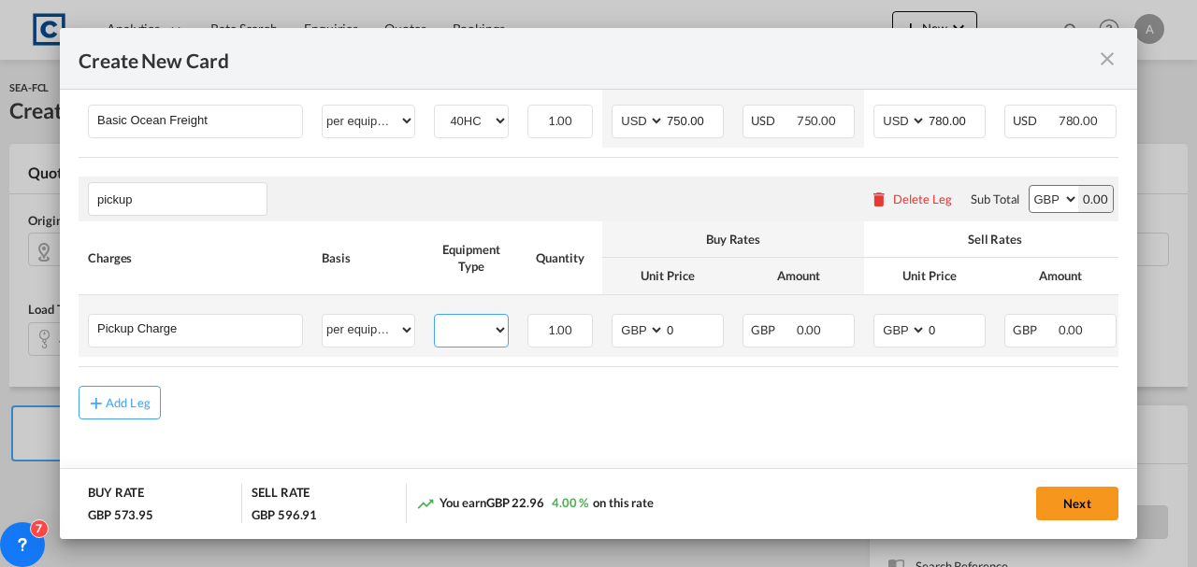
click at [462, 331] on select "40HC" at bounding box center [471, 330] width 73 height 25
select select "40HC"
click at [435, 318] on select "40HC" at bounding box center [471, 330] width 73 height 25
click at [669, 326] on input "0" at bounding box center [694, 329] width 58 height 28
click at [674, 326] on input "0" at bounding box center [694, 329] width 58 height 28
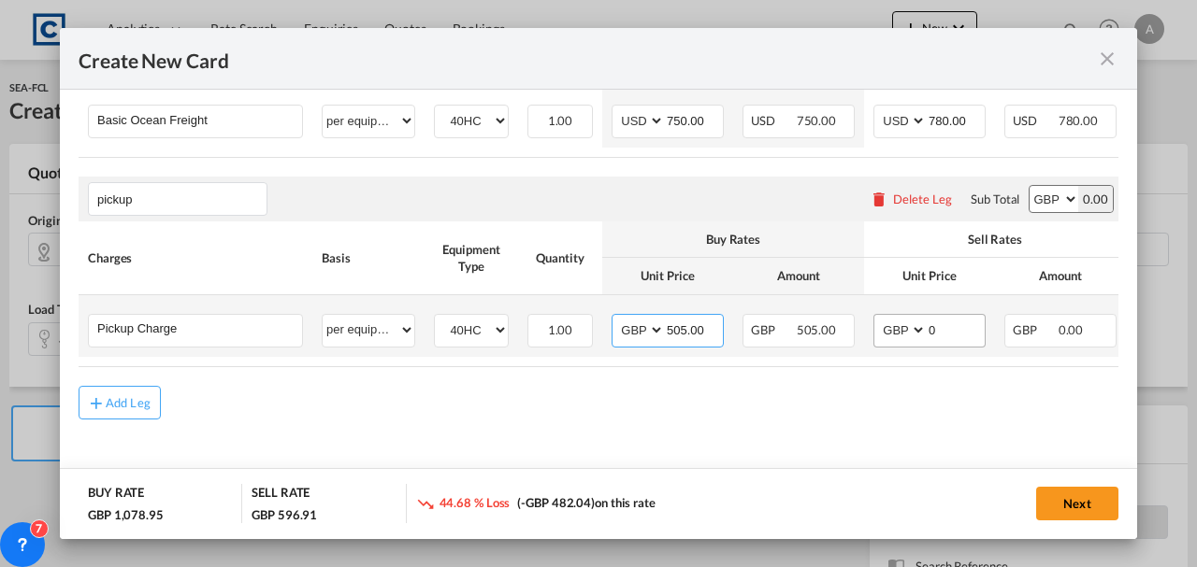
type input "505.00"
click at [954, 333] on input "0" at bounding box center [956, 329] width 58 height 28
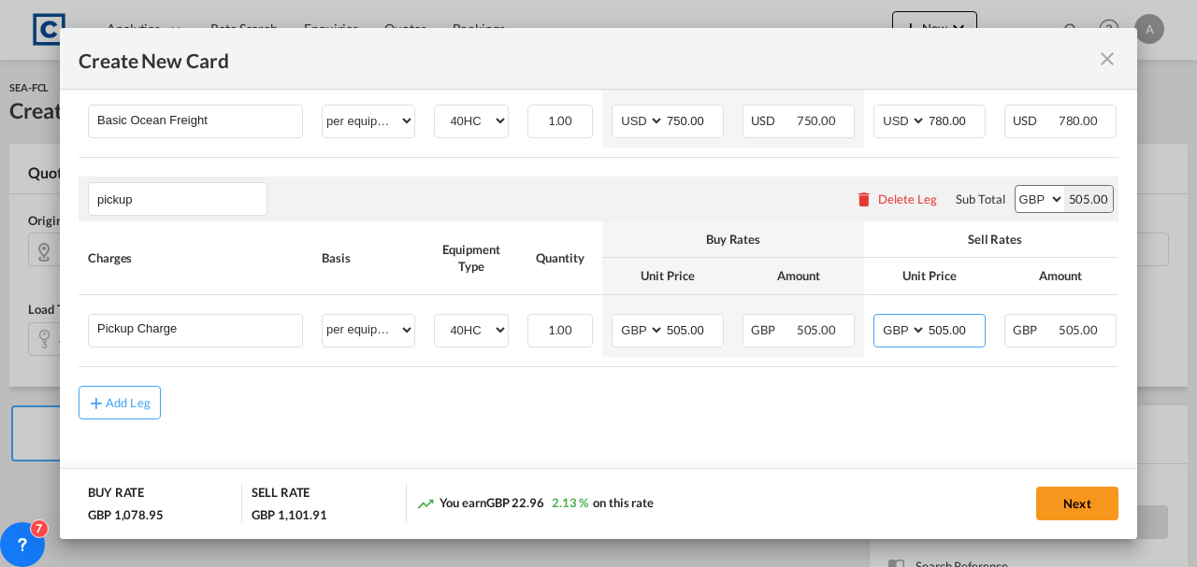
type input "505.00"
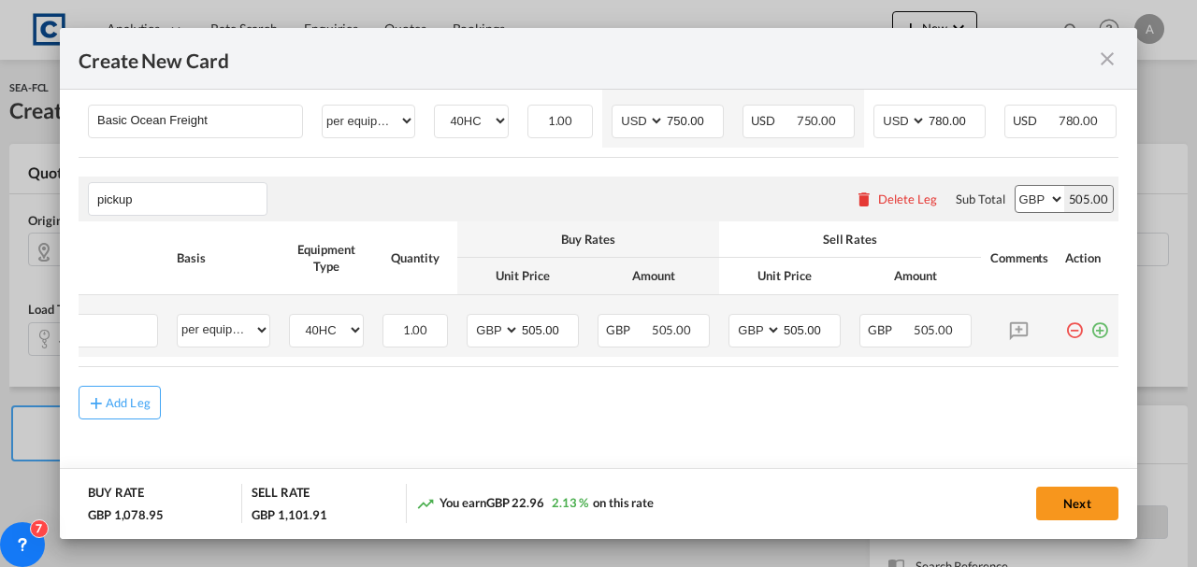
click at [1098, 322] on md-icon "icon-plus-circle-outline green-400-fg" at bounding box center [1099, 323] width 19 height 19
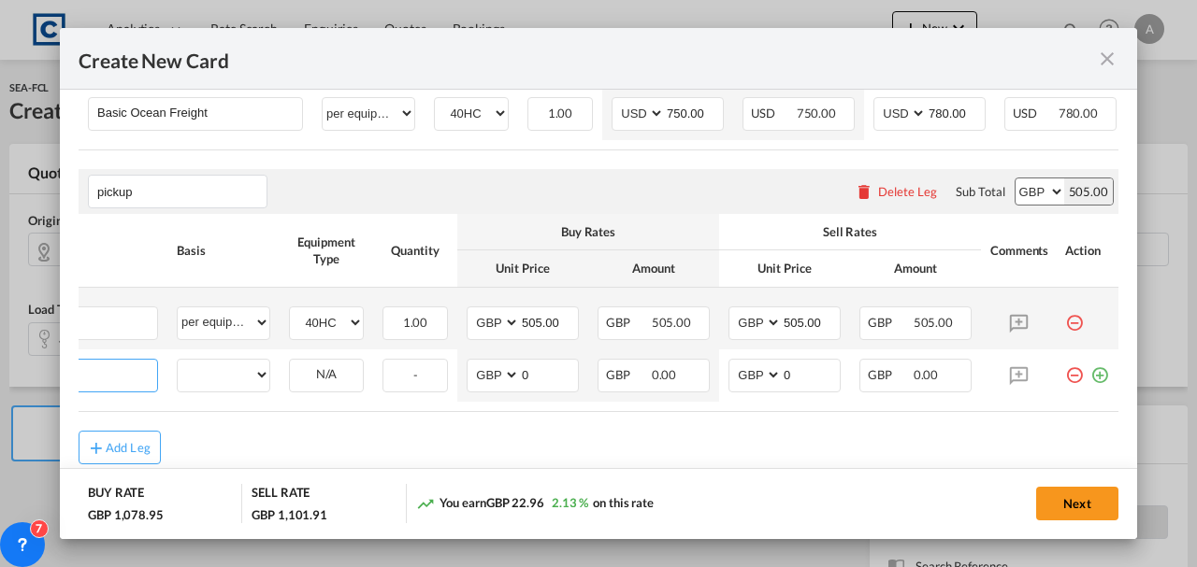
scroll to position [0, 19]
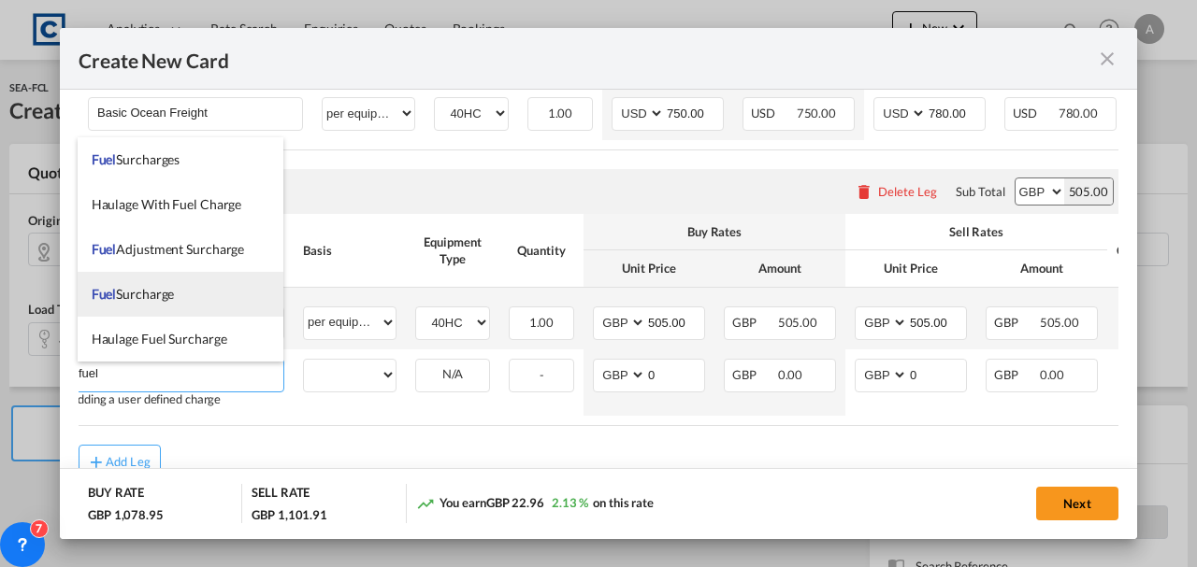
click at [169, 287] on span "Fuel Surcharge" at bounding box center [133, 294] width 83 height 16
type input "Fuel Surcharge"
select select "% on pickup"
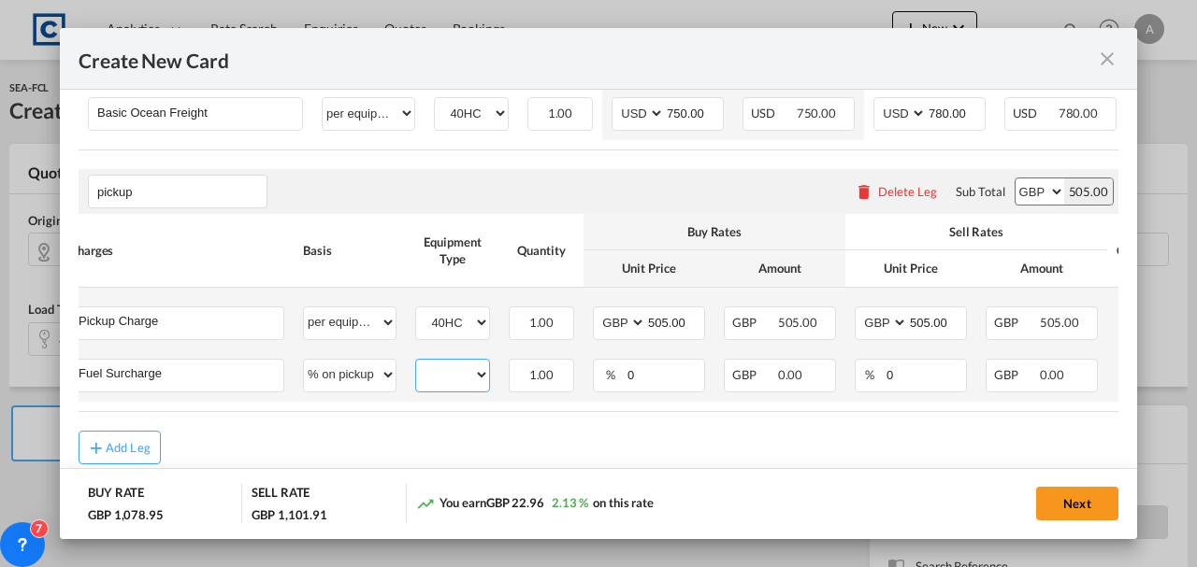
drag, startPoint x: 470, startPoint y: 377, endPoint x: 471, endPoint y: 389, distance: 12.2
click at [470, 377] on select "40HC" at bounding box center [452, 375] width 73 height 25
select select "40HC"
click at [416, 365] on select "40HC" at bounding box center [452, 375] width 73 height 25
click at [657, 383] on input "0" at bounding box center [664, 374] width 79 height 28
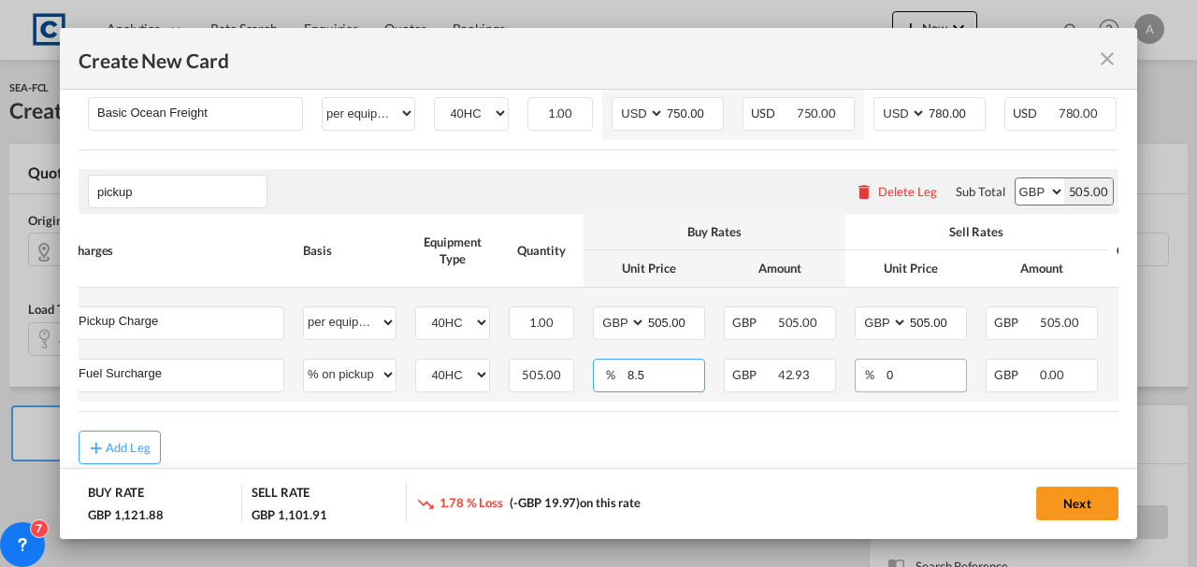
type input "8.5"
click at [924, 380] on input "0" at bounding box center [924, 374] width 81 height 28
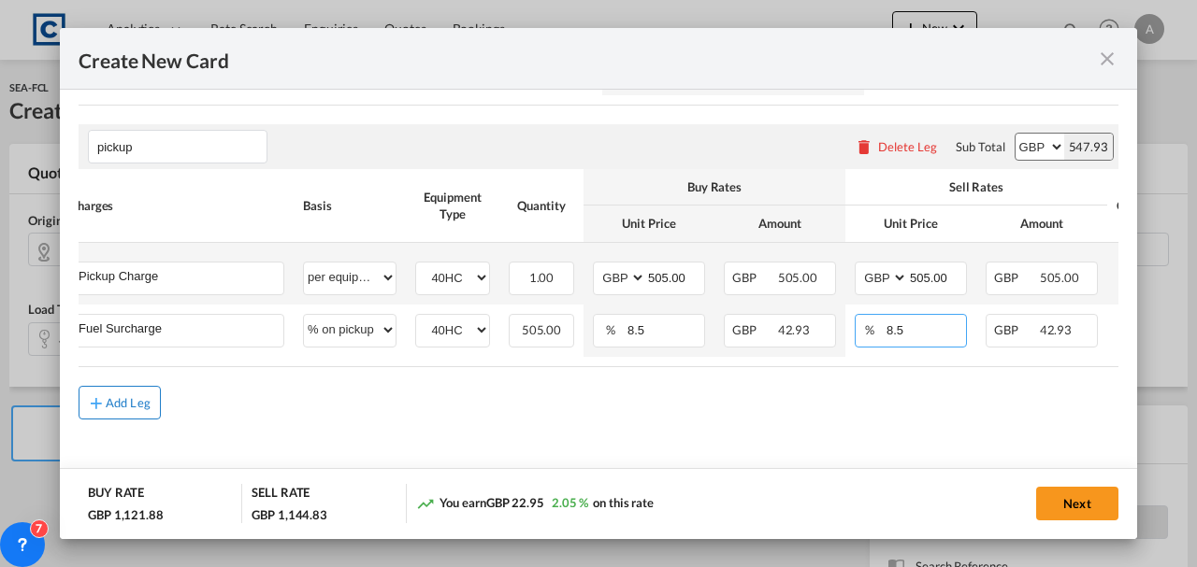
type input "8.5"
click at [129, 404] on div "Add Leg" at bounding box center [128, 402] width 45 height 11
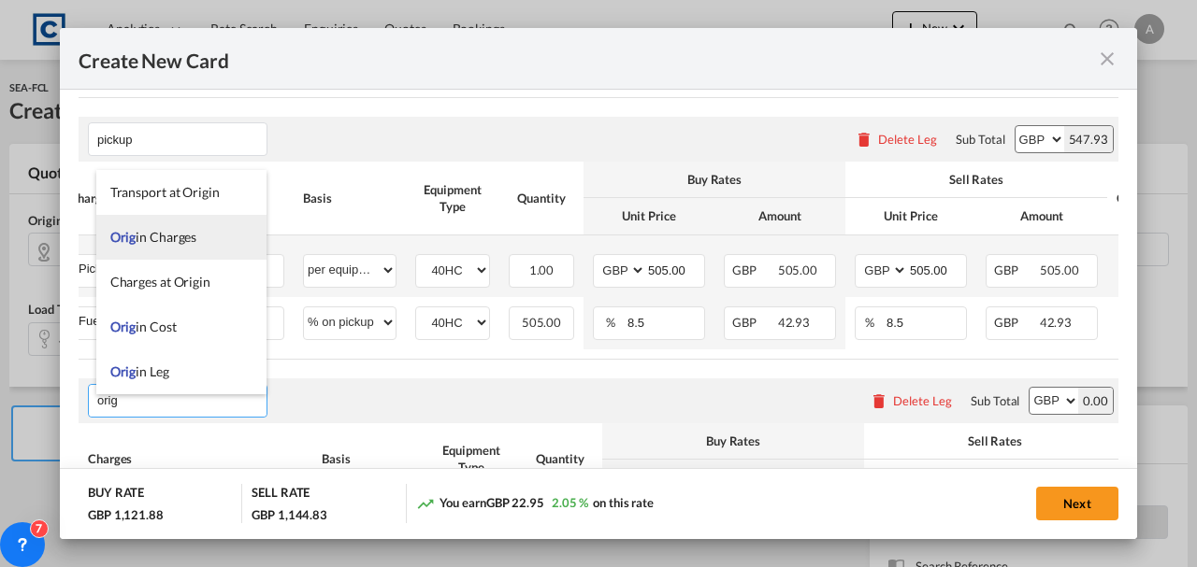
click at [135, 237] on span "Orig in Charges" at bounding box center [153, 237] width 87 height 16
type input "Origin Charges"
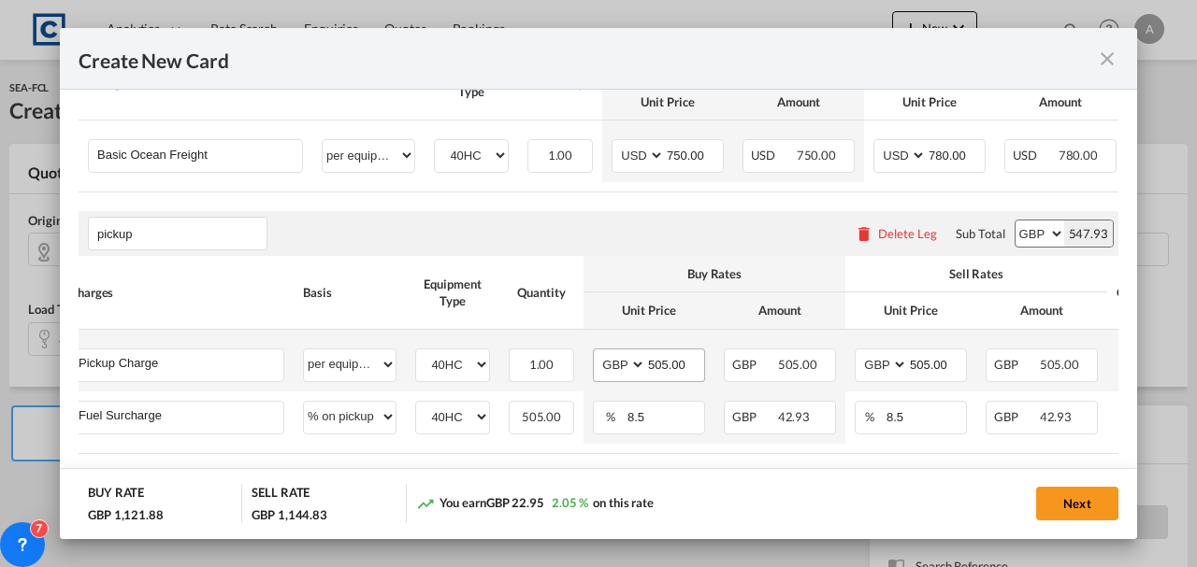
scroll to position [598, 0]
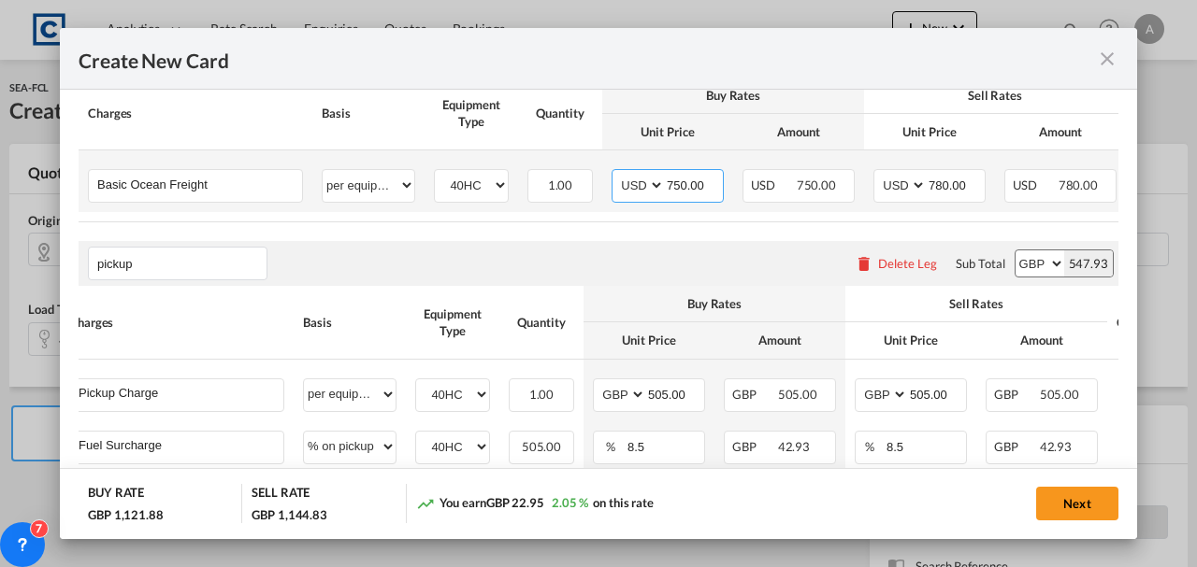
click at [703, 181] on input "750.00" at bounding box center [694, 184] width 58 height 28
type input "900.00"
click at [943, 187] on input "780.00" at bounding box center [956, 184] width 58 height 28
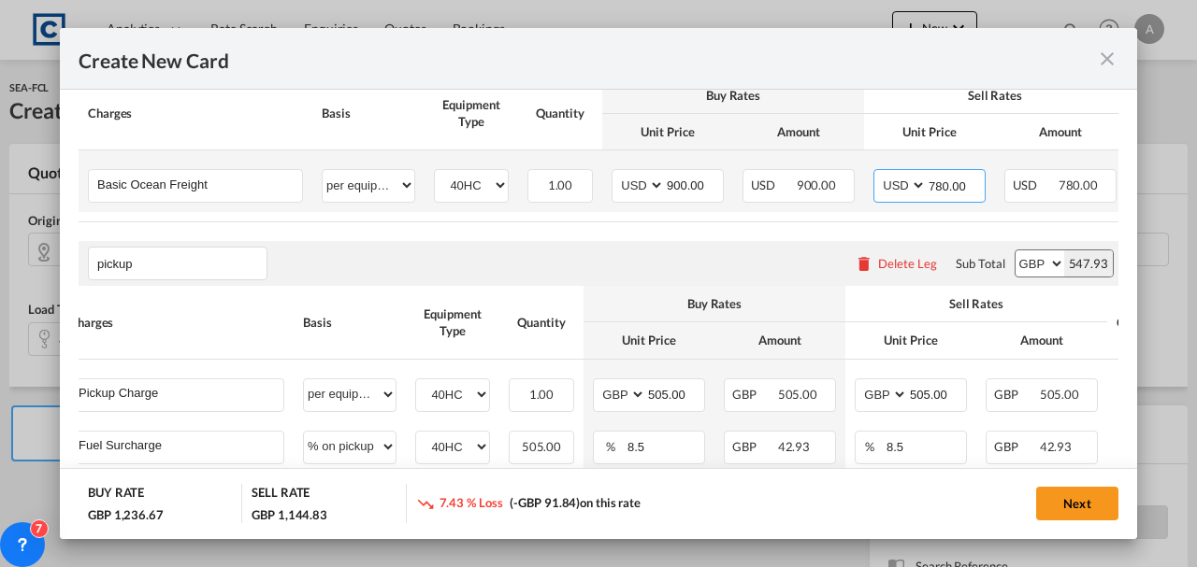
click at [944, 187] on input "780.00" at bounding box center [956, 184] width 58 height 28
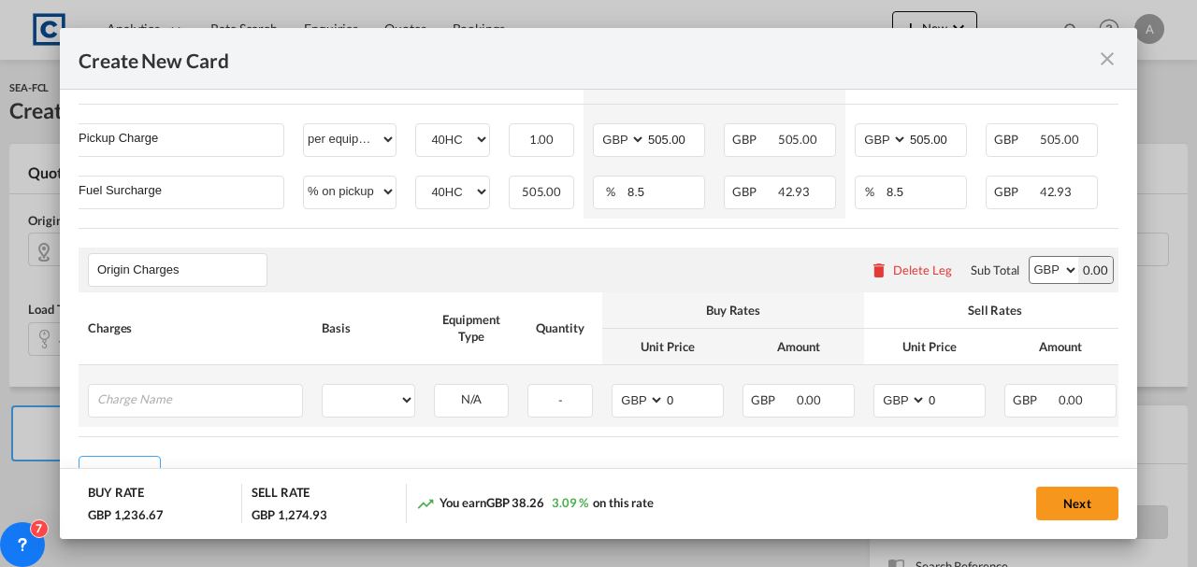
scroll to position [937, 0]
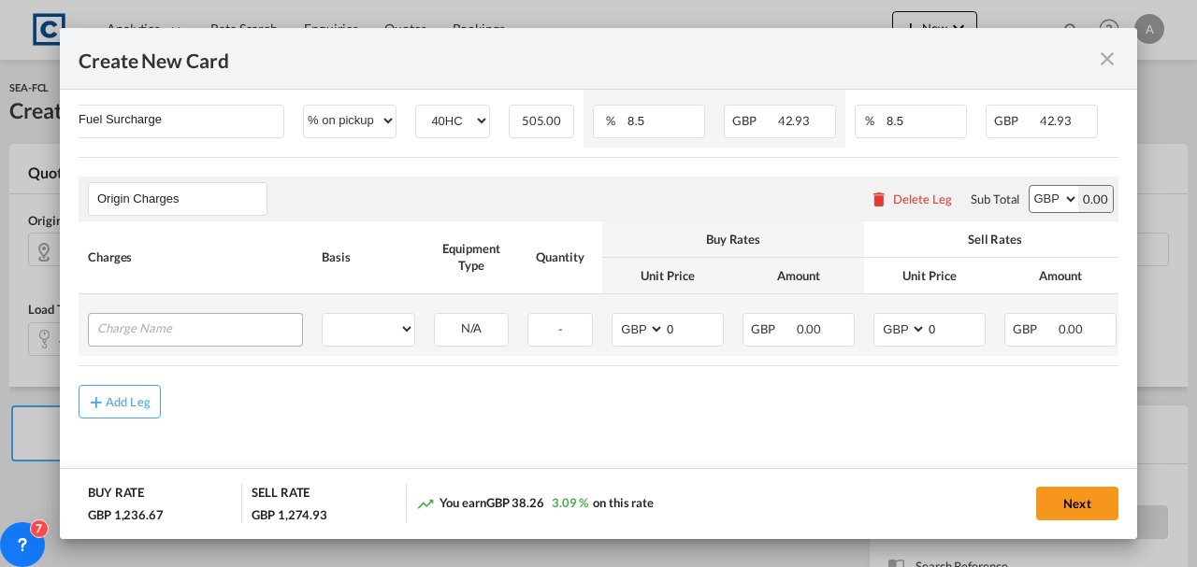
type input "950.00"
click at [151, 322] on input "Charge Name" at bounding box center [199, 328] width 205 height 28
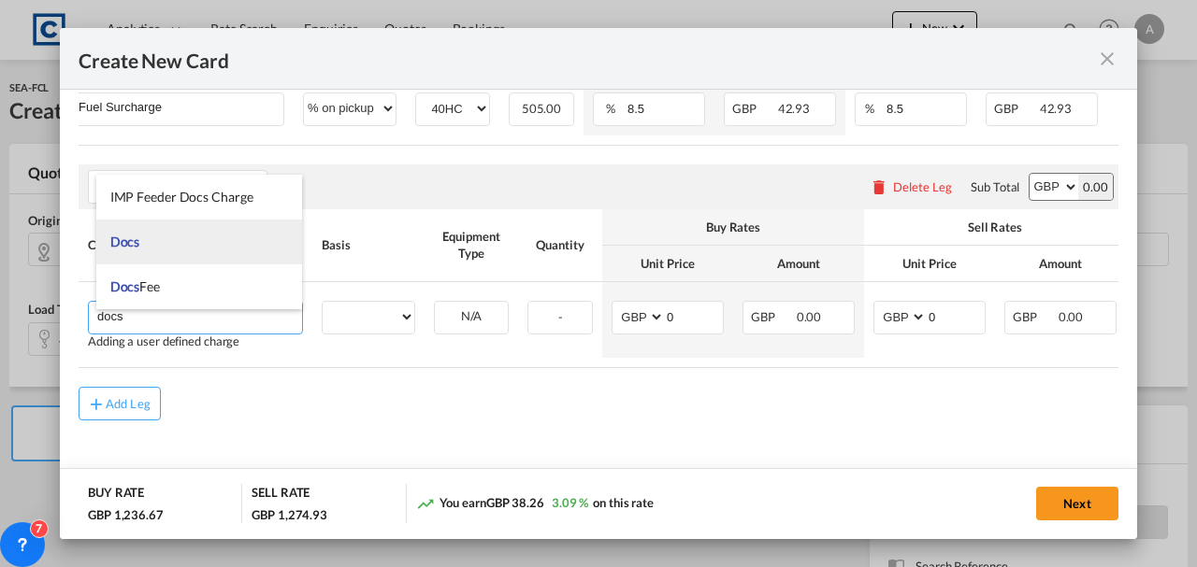
click at [157, 244] on li "Docs" at bounding box center [199, 242] width 207 height 45
type input "Docs"
select select "per shipment"
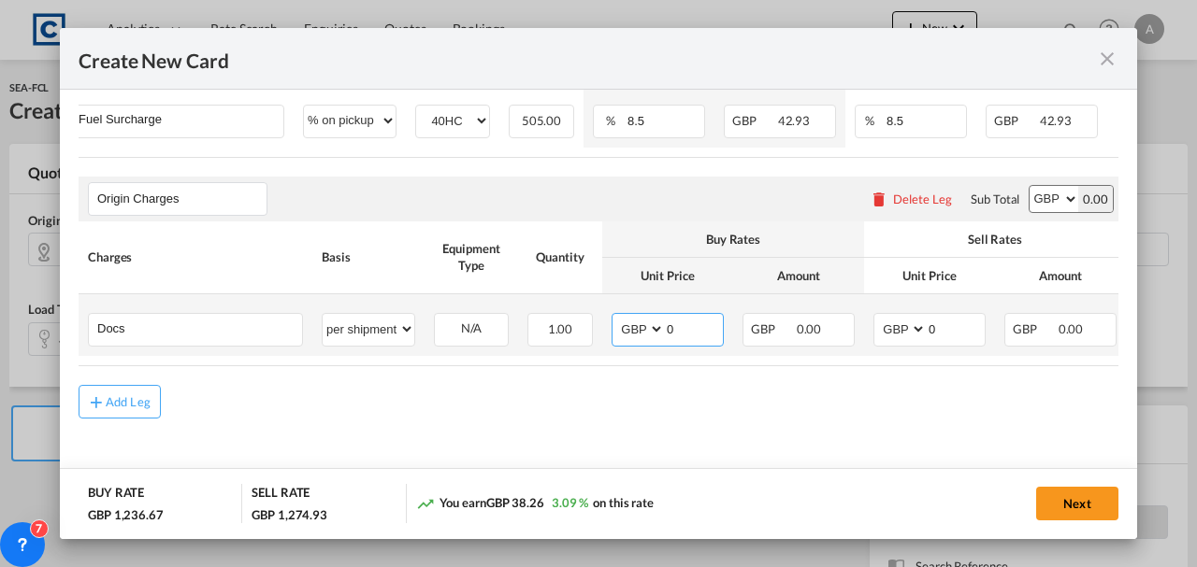
click at [677, 318] on input "0" at bounding box center [694, 328] width 58 height 28
type input "10"
